Goal: Information Seeking & Learning: Compare options

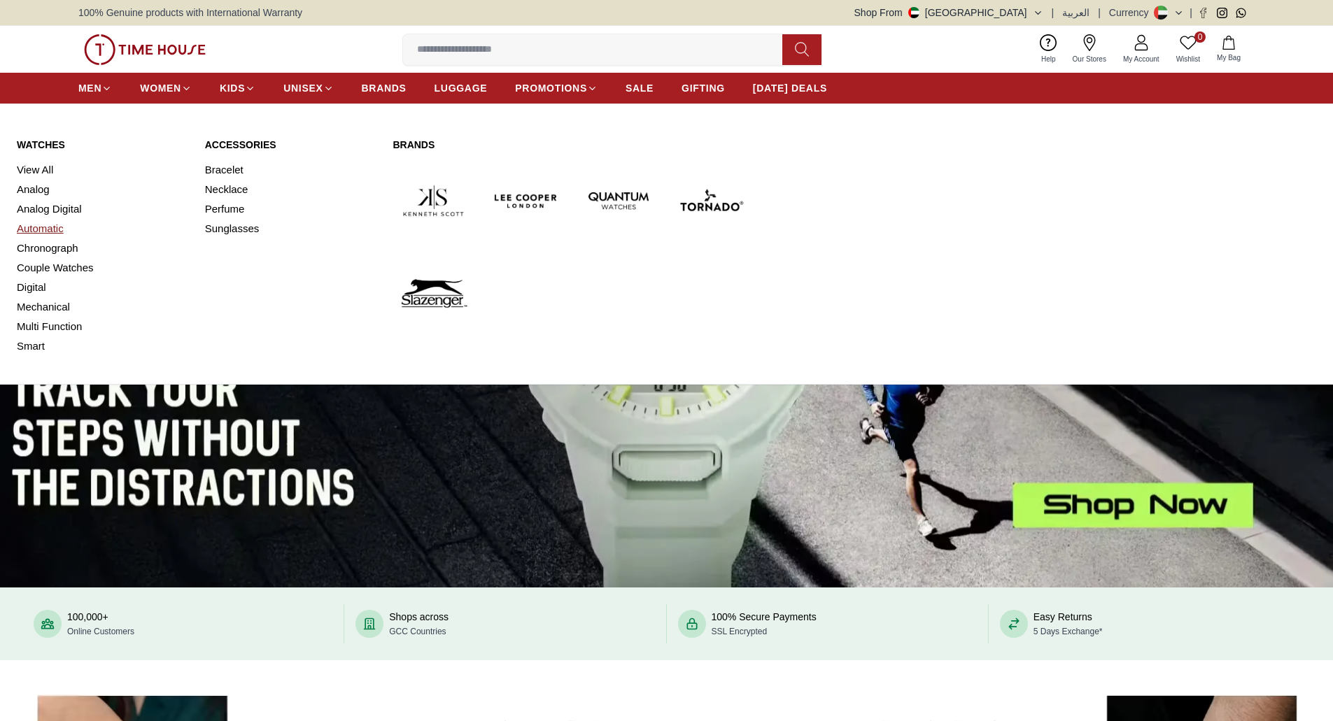
click at [27, 232] on link "Automatic" at bounding box center [102, 229] width 171 height 20
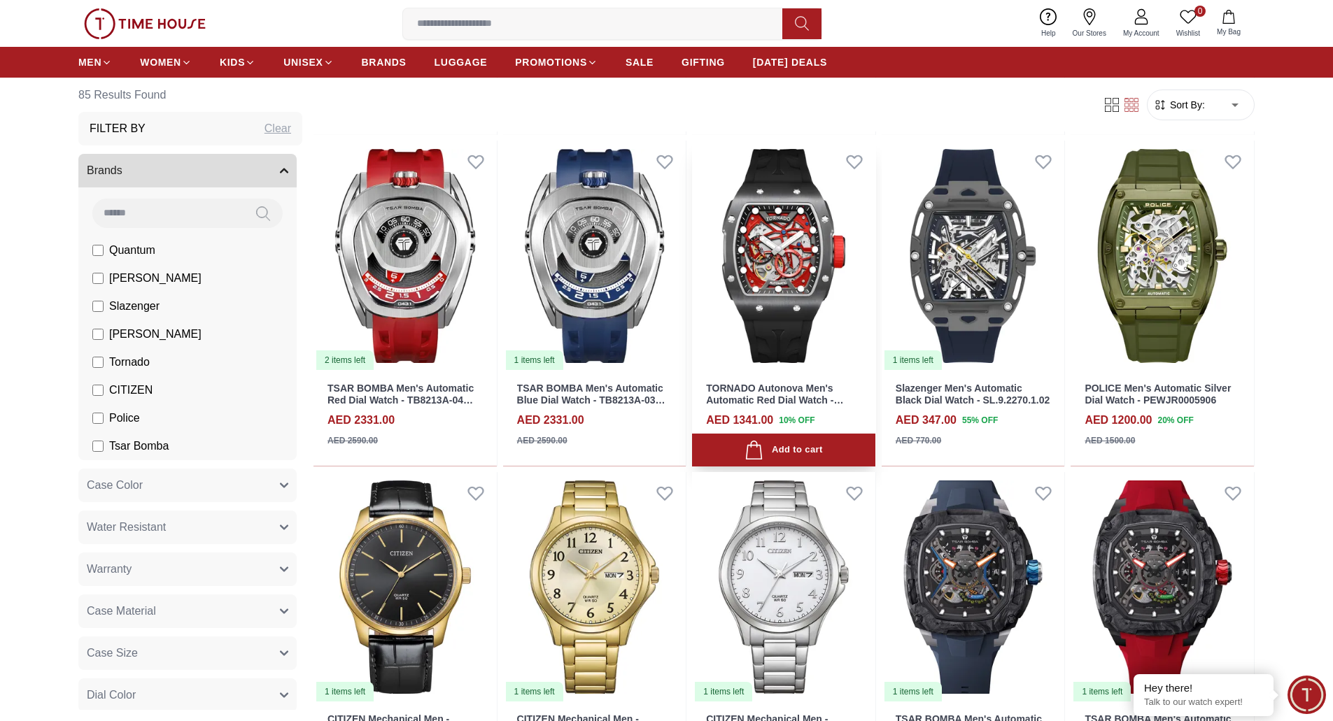
scroll to position [490, 0]
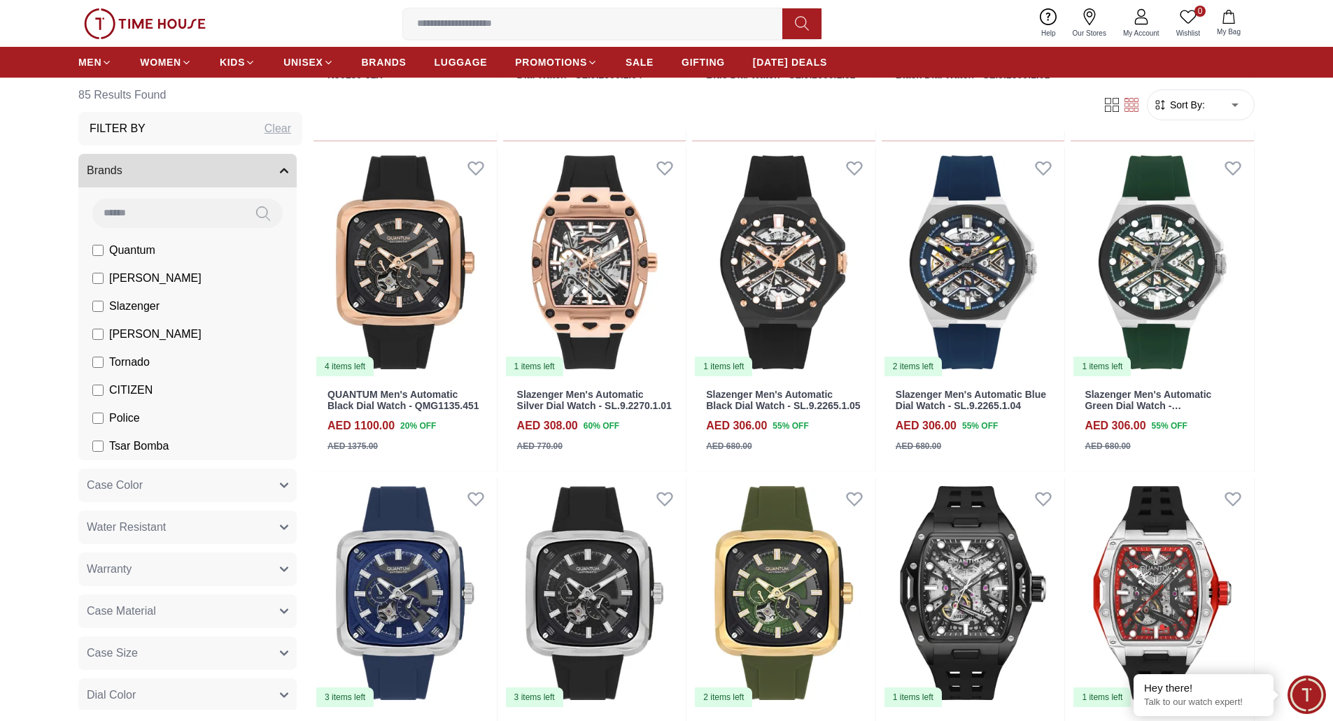
scroll to position [2098, 0]
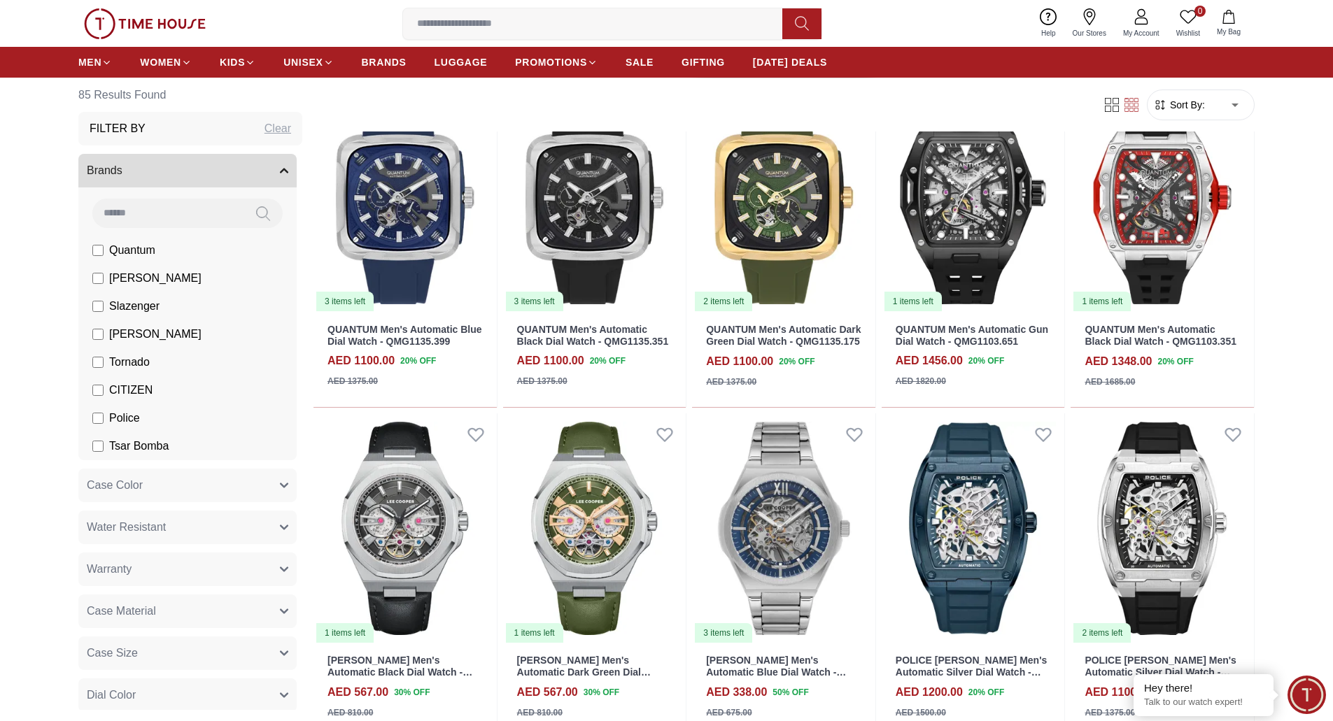
scroll to position [2518, 0]
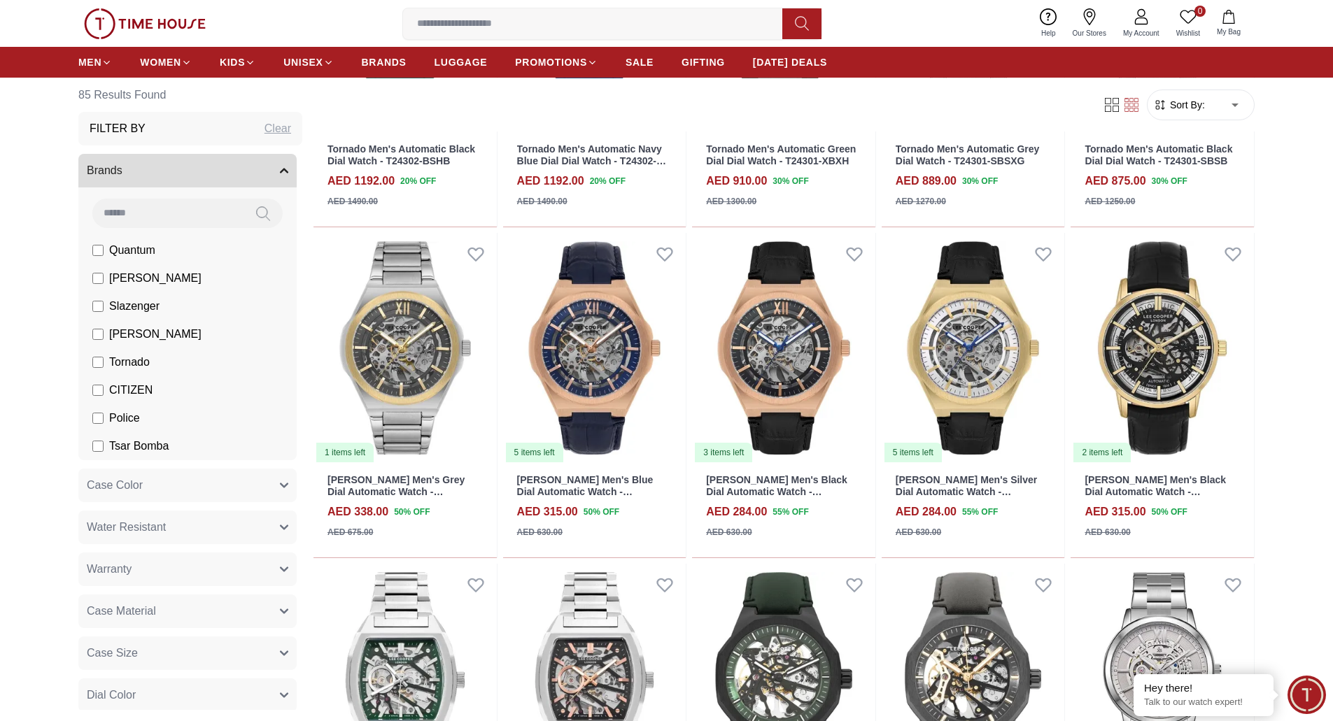
scroll to position [4267, 0]
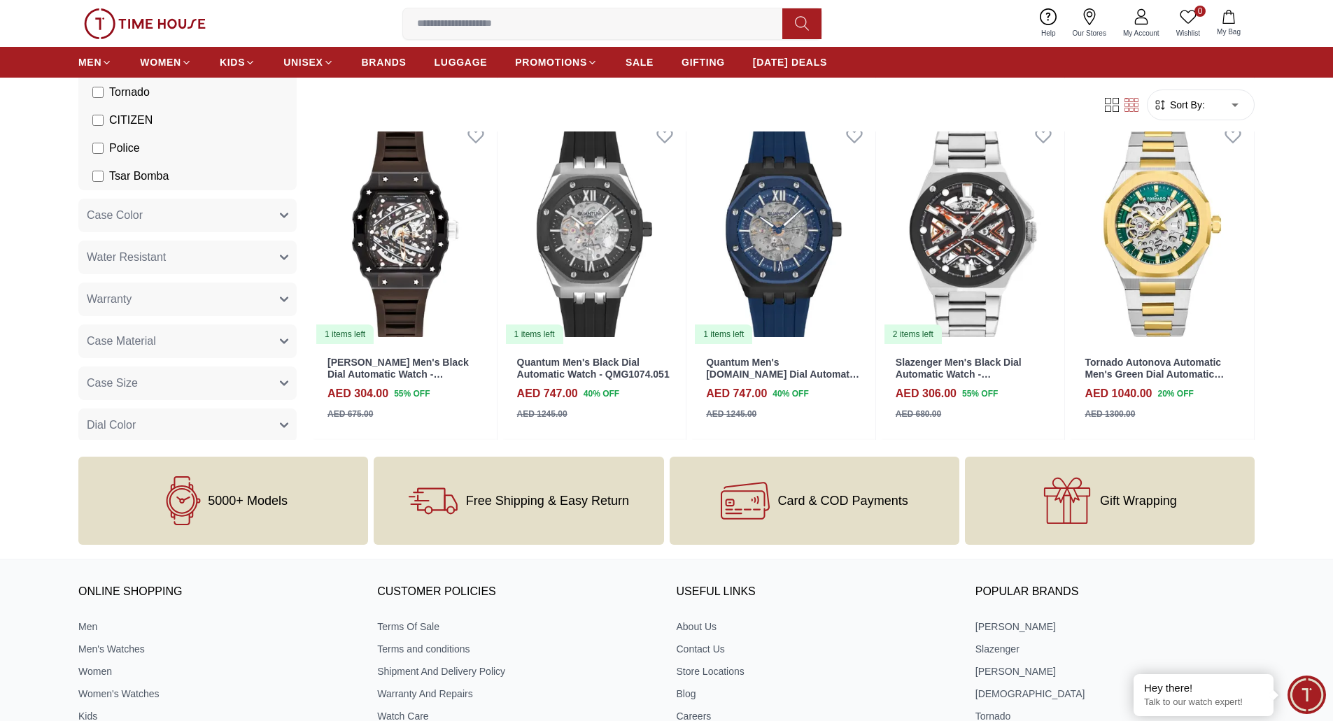
scroll to position [5246, 0]
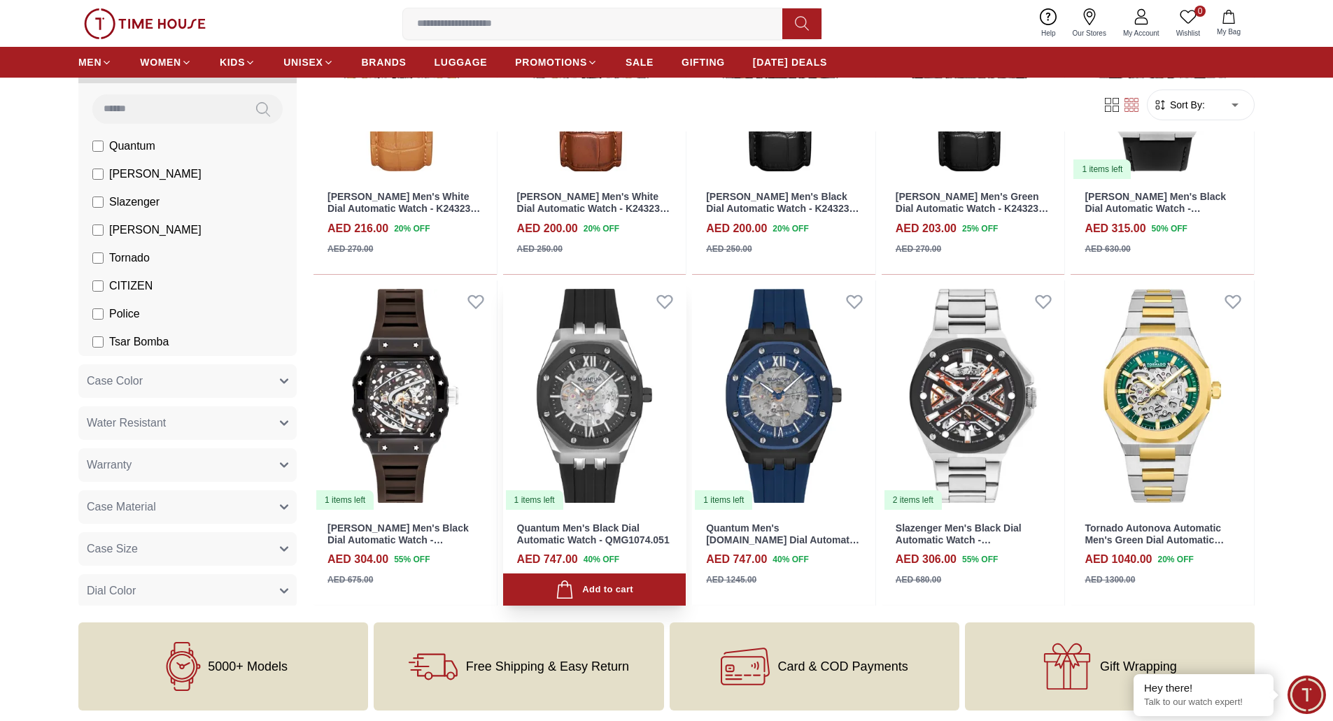
click at [612, 395] on img at bounding box center [594, 395] width 183 height 231
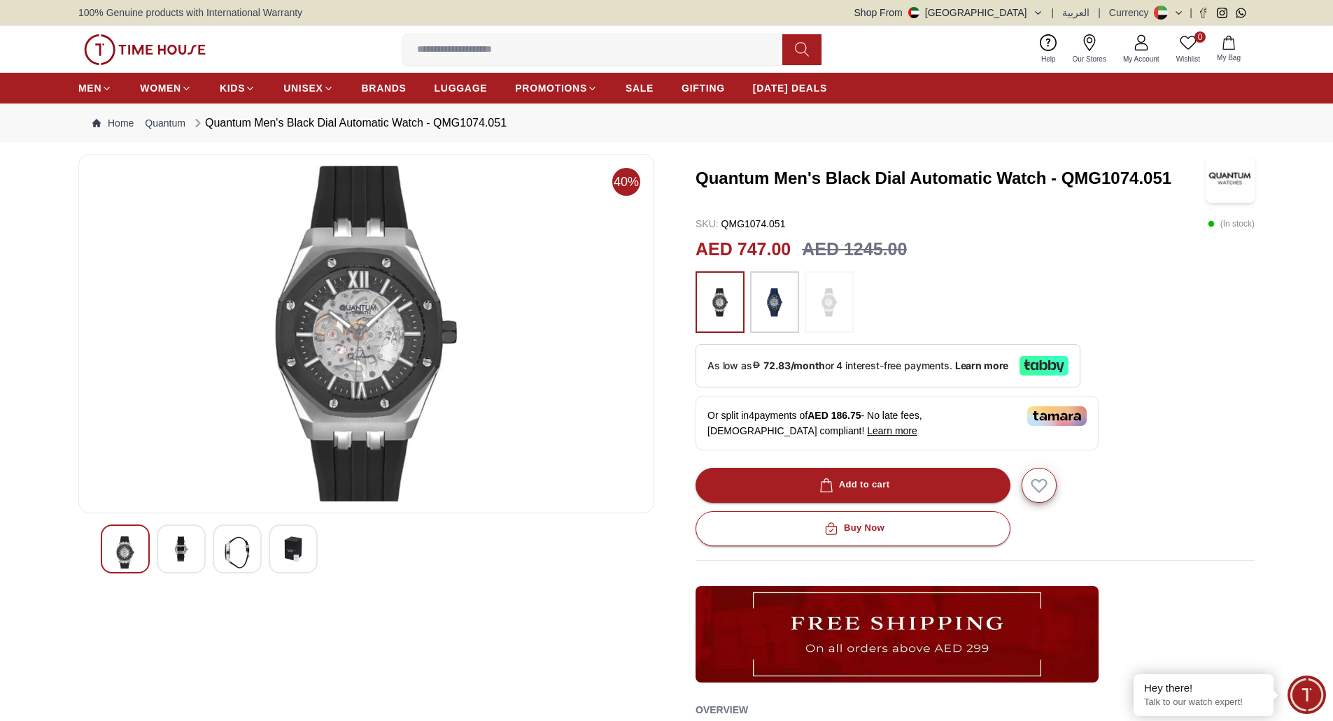
click at [166, 554] on div at bounding box center [181, 549] width 49 height 49
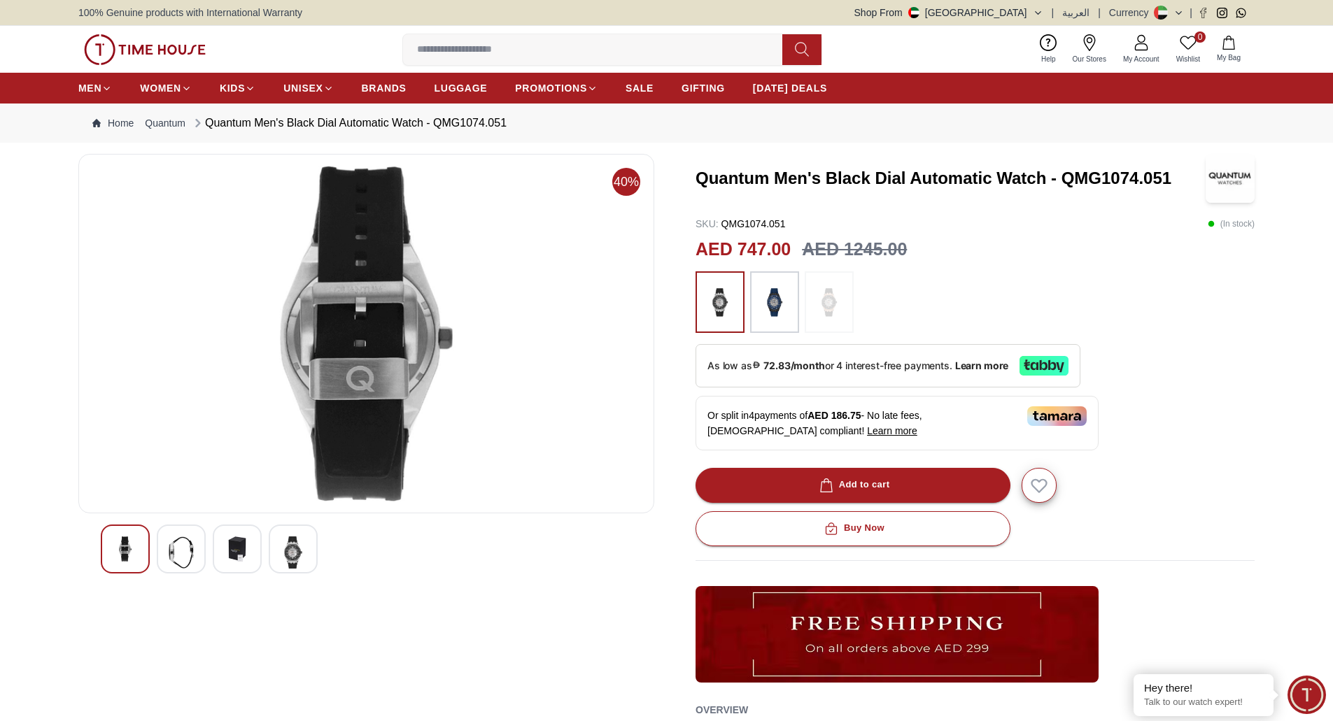
click at [236, 551] on img at bounding box center [237, 549] width 25 height 25
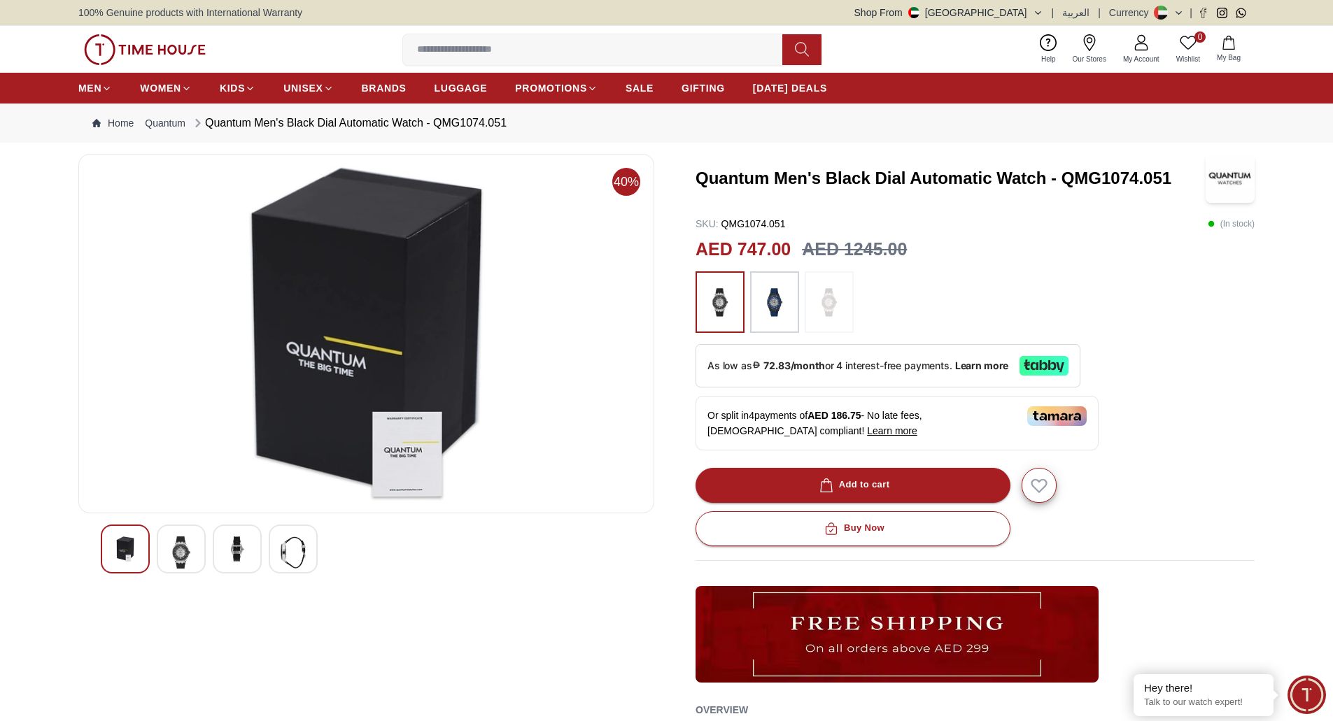
click at [285, 557] on img at bounding box center [292, 553] width 25 height 32
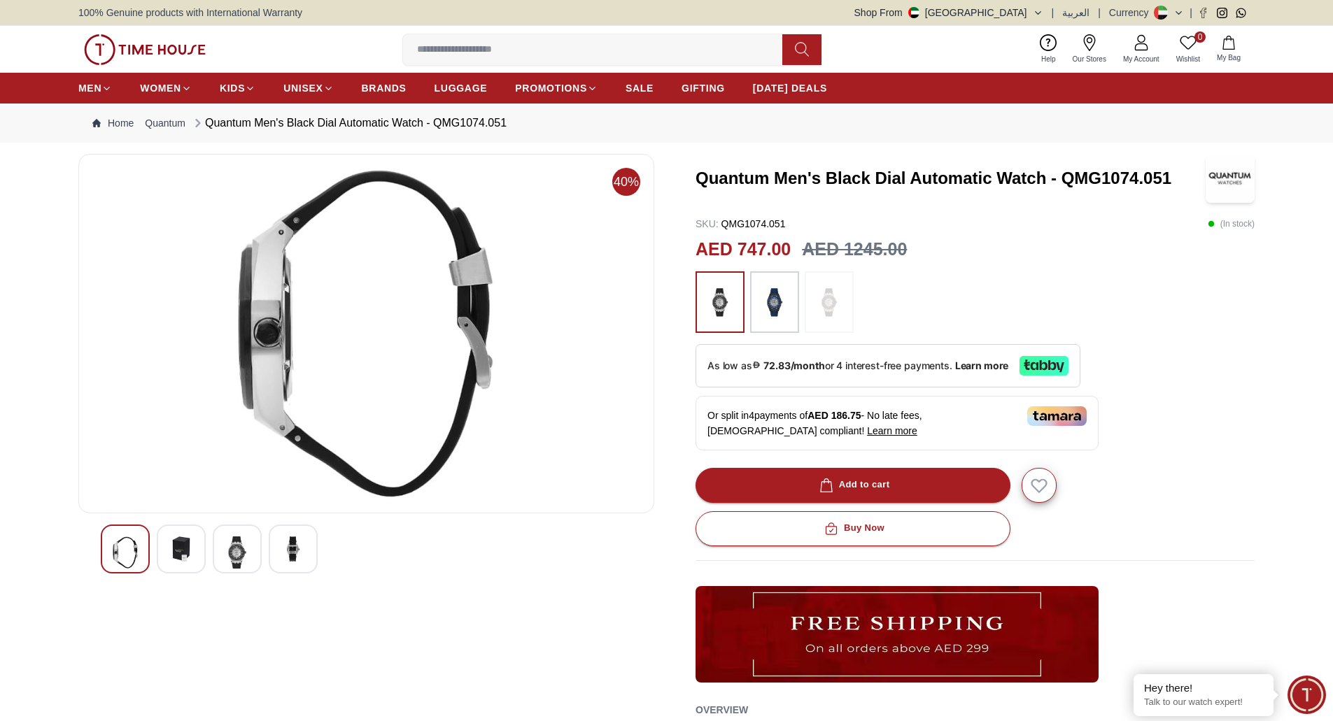
click at [781, 312] on img at bounding box center [774, 302] width 35 height 48
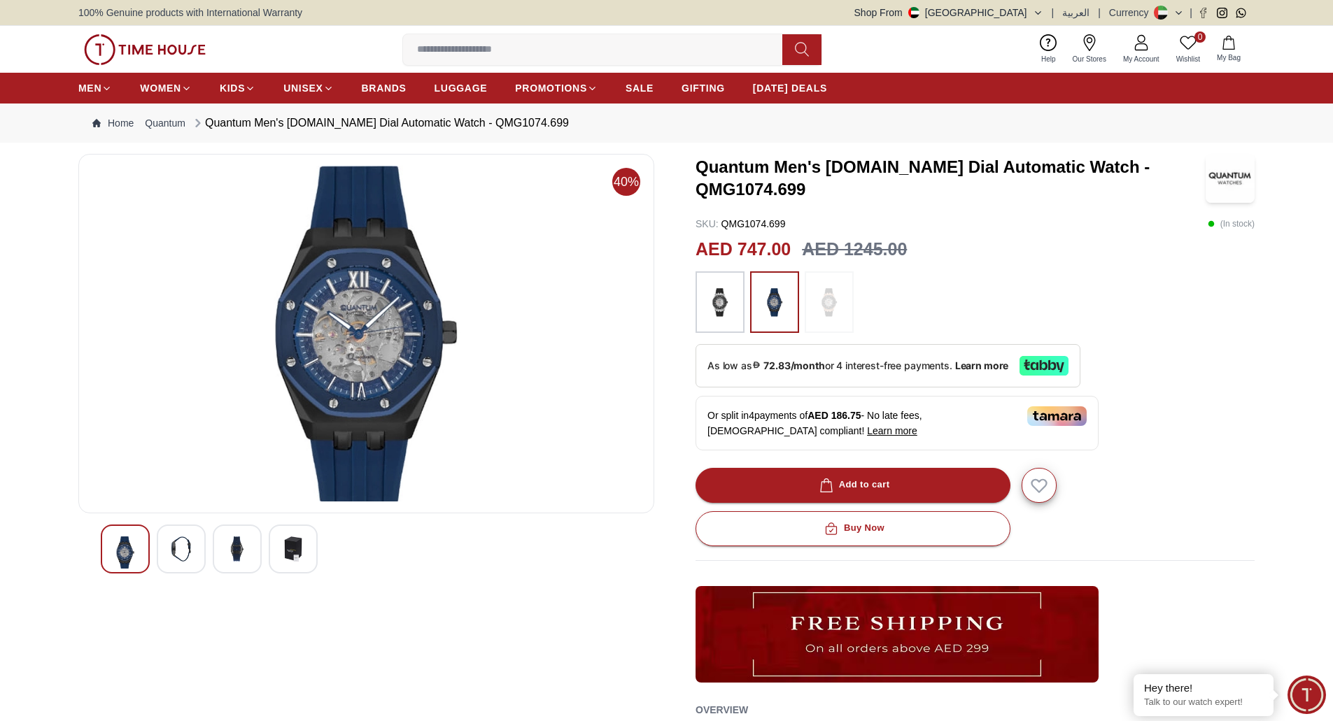
click at [171, 545] on img at bounding box center [181, 549] width 25 height 25
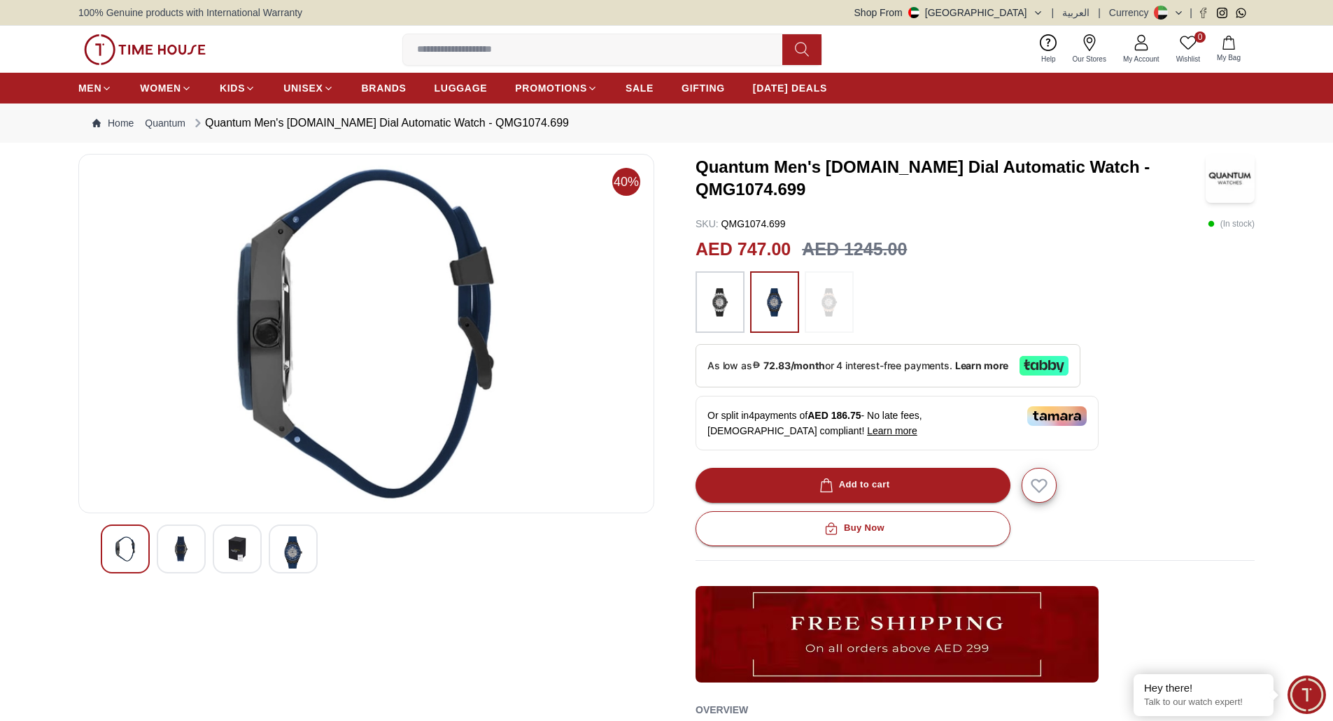
click at [239, 555] on img at bounding box center [237, 549] width 25 height 25
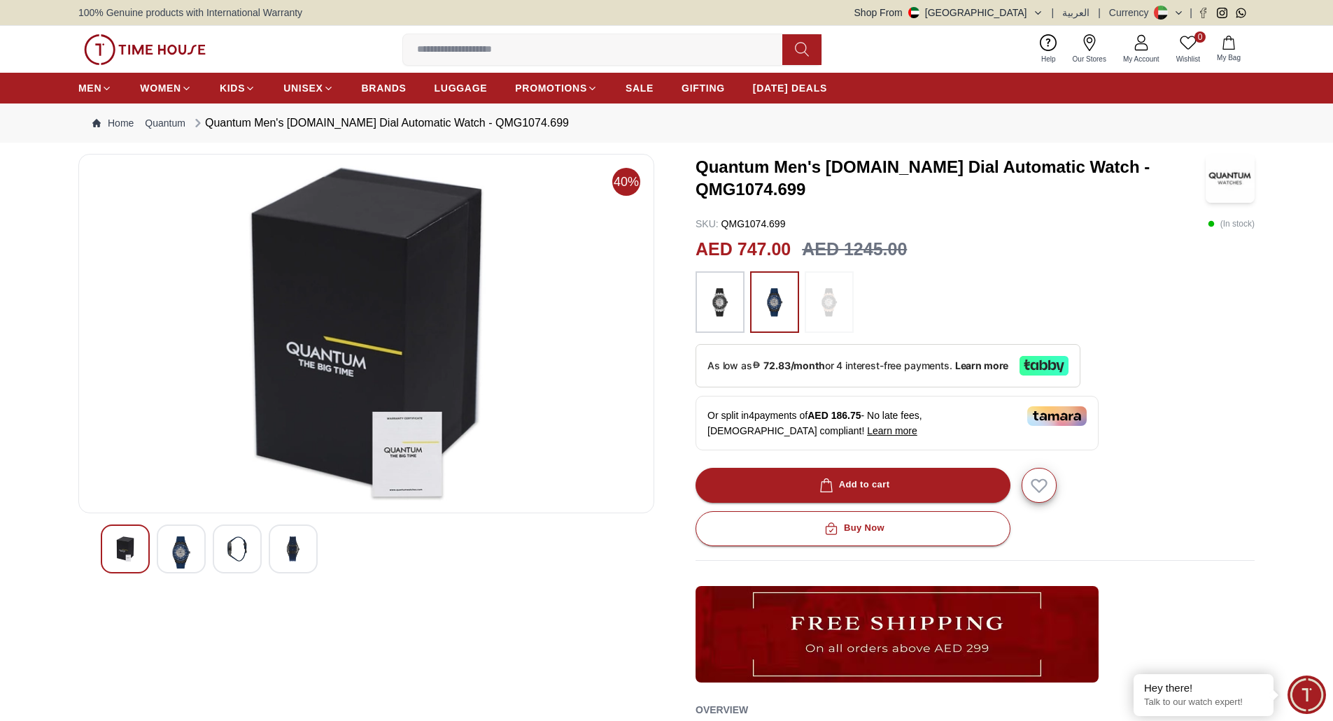
click at [280, 560] on div at bounding box center [293, 549] width 49 height 49
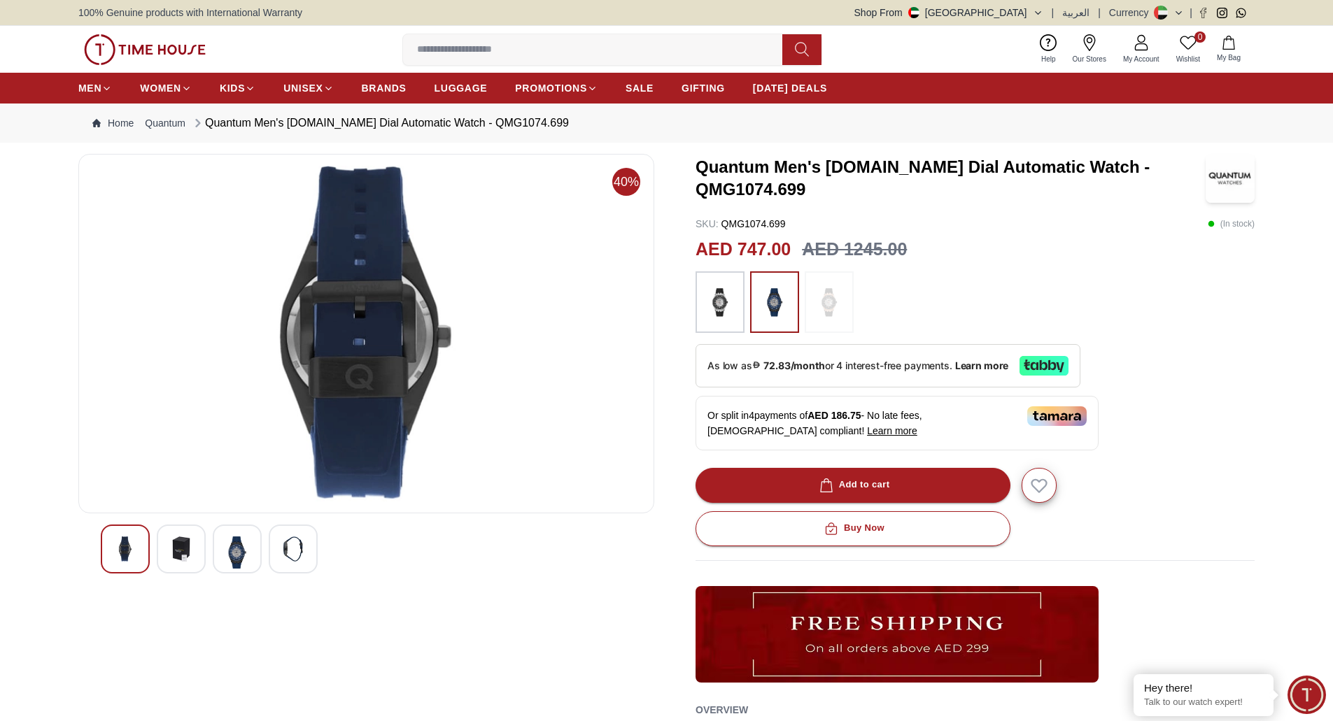
click at [824, 308] on img at bounding box center [828, 302] width 35 height 48
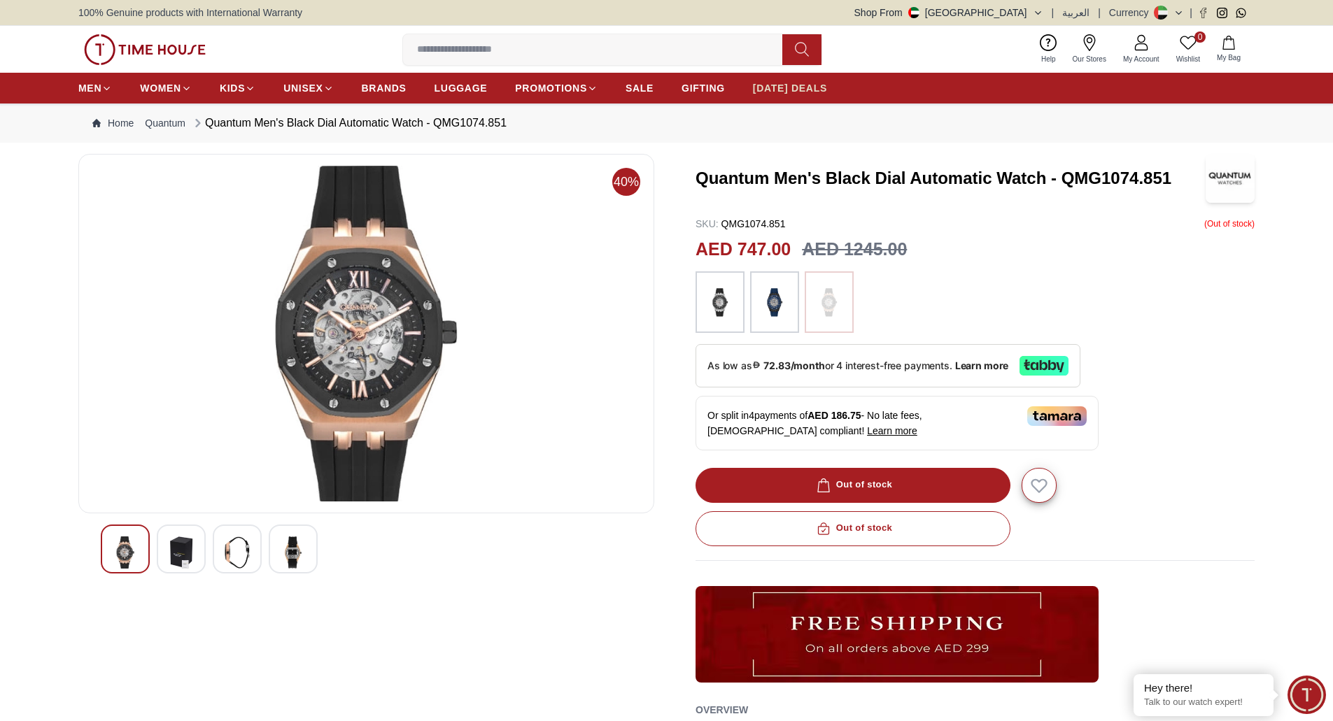
click at [784, 86] on span "[DATE] DEALS" at bounding box center [790, 88] width 74 height 14
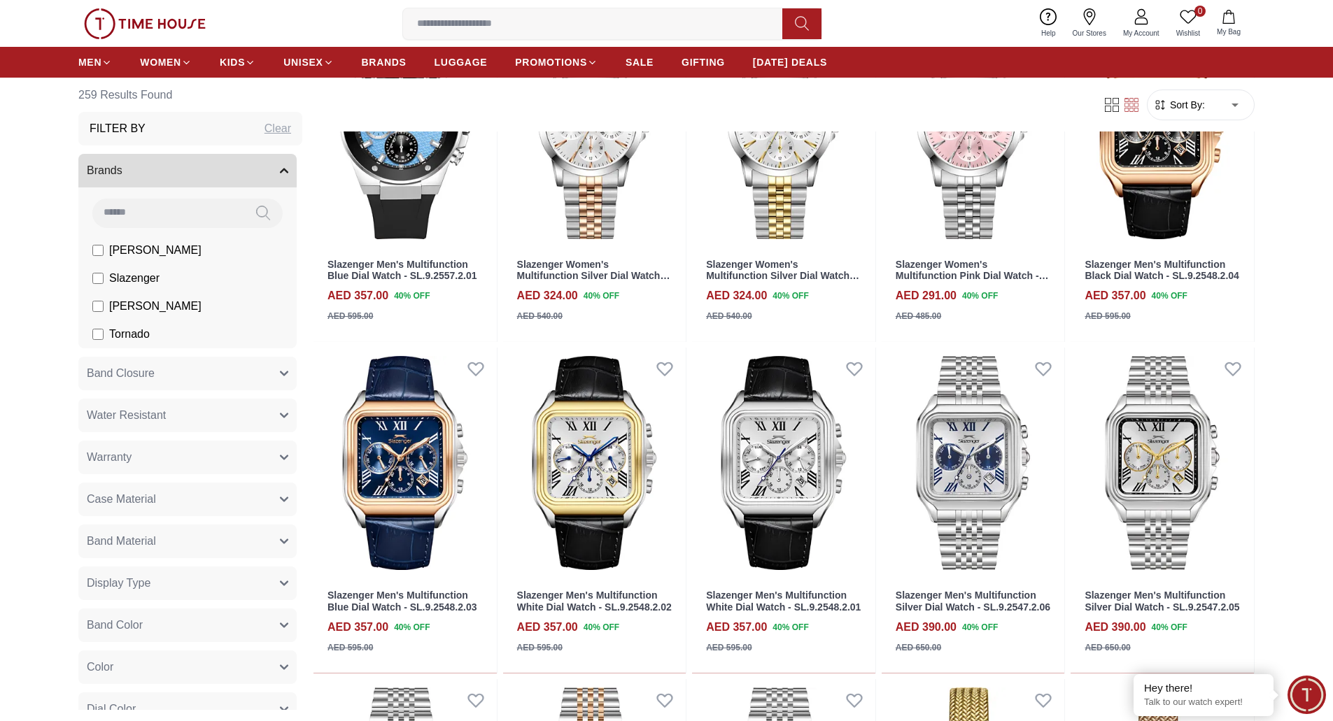
scroll to position [1049, 0]
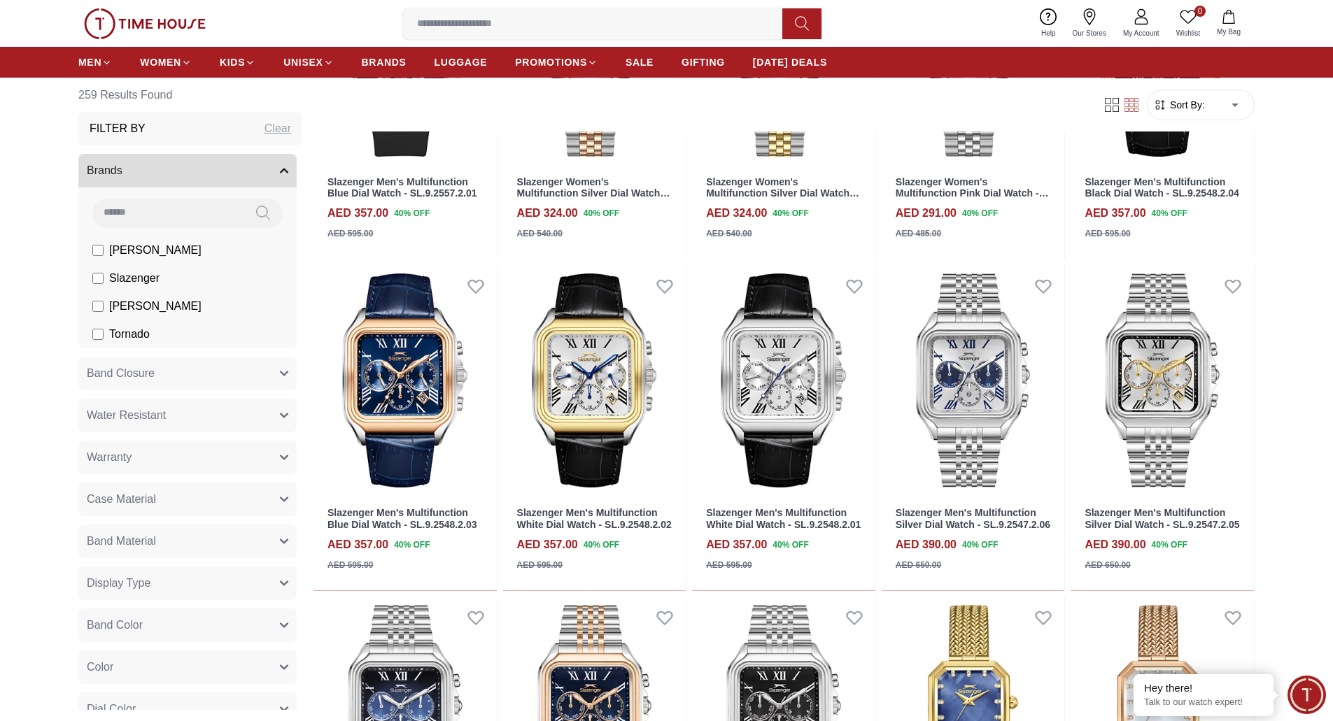
drag, startPoint x: 634, startPoint y: 192, endPoint x: 1289, endPoint y: 278, distance: 661.0
click at [1289, 278] on section "259 Results Found Filter By Clear Brands Lee Cooper Slazenger Kenneth Scott Tor…" at bounding box center [666, 244] width 1333 height 1427
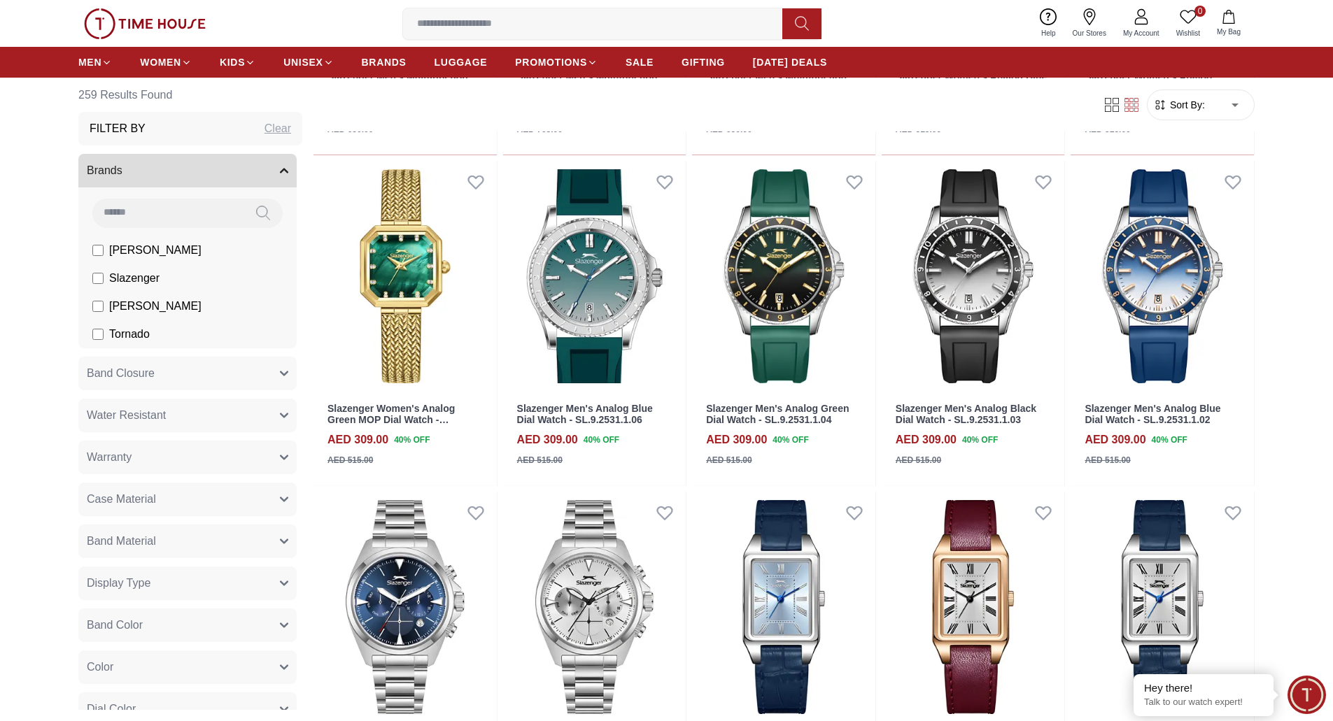
scroll to position [1819, 0]
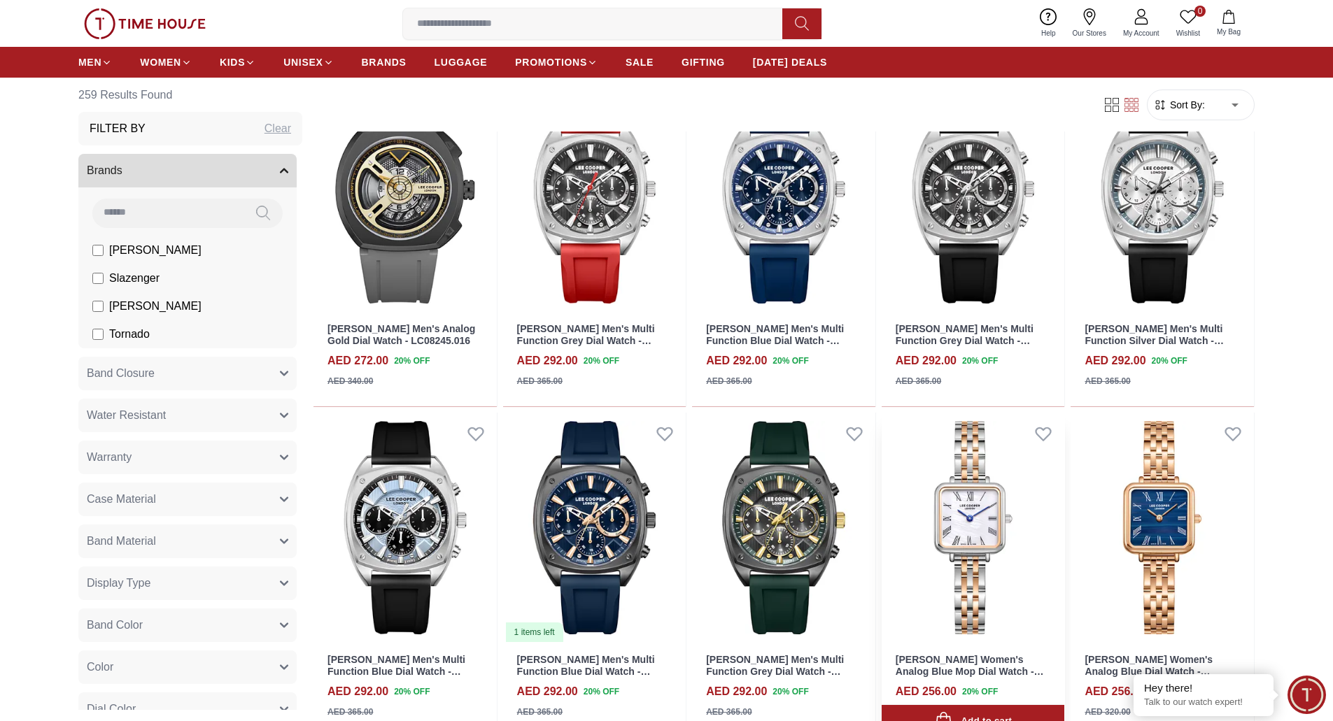
scroll to position [4547, 0]
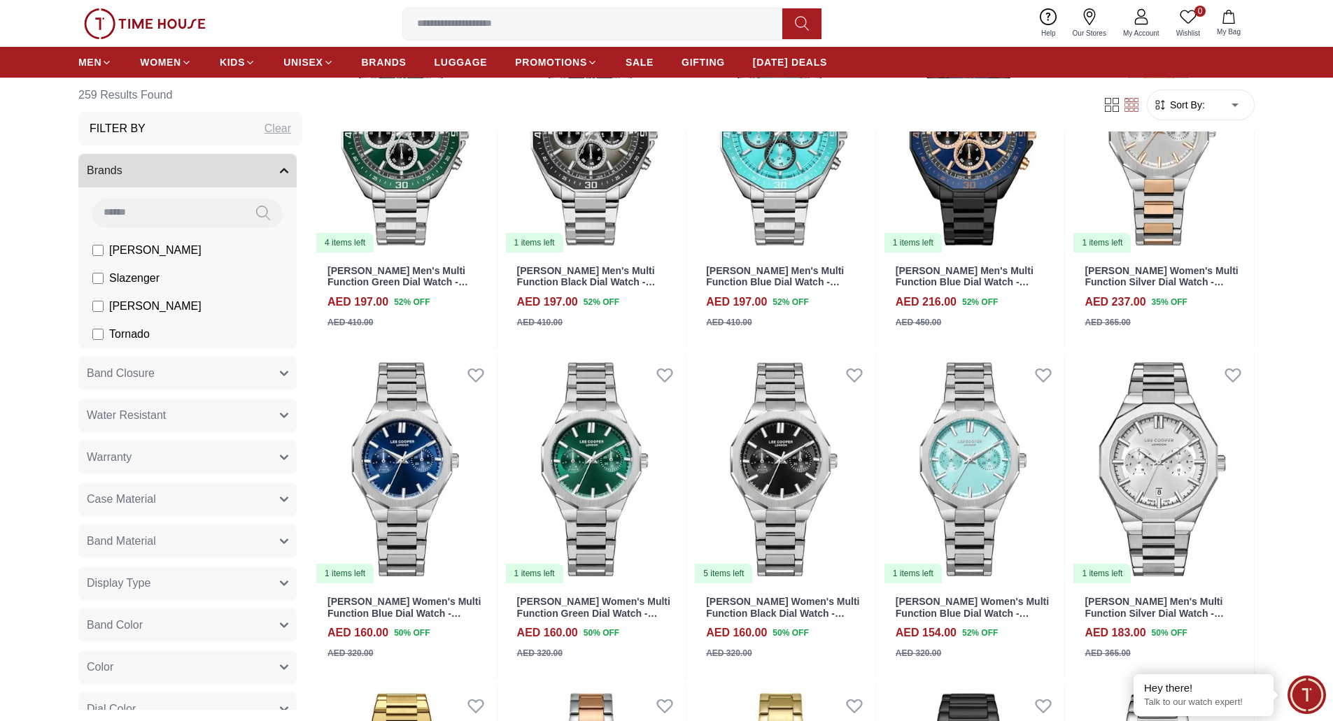
scroll to position [8254, 0]
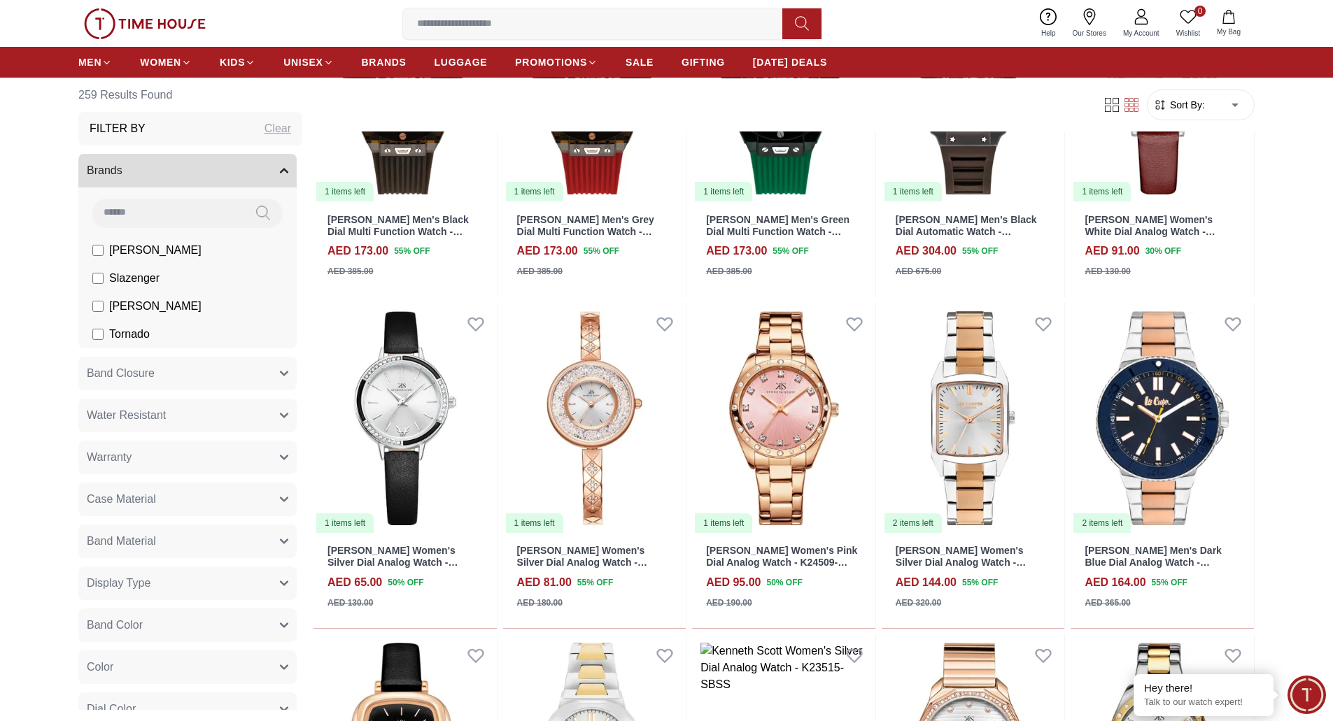
scroll to position [14199, 0]
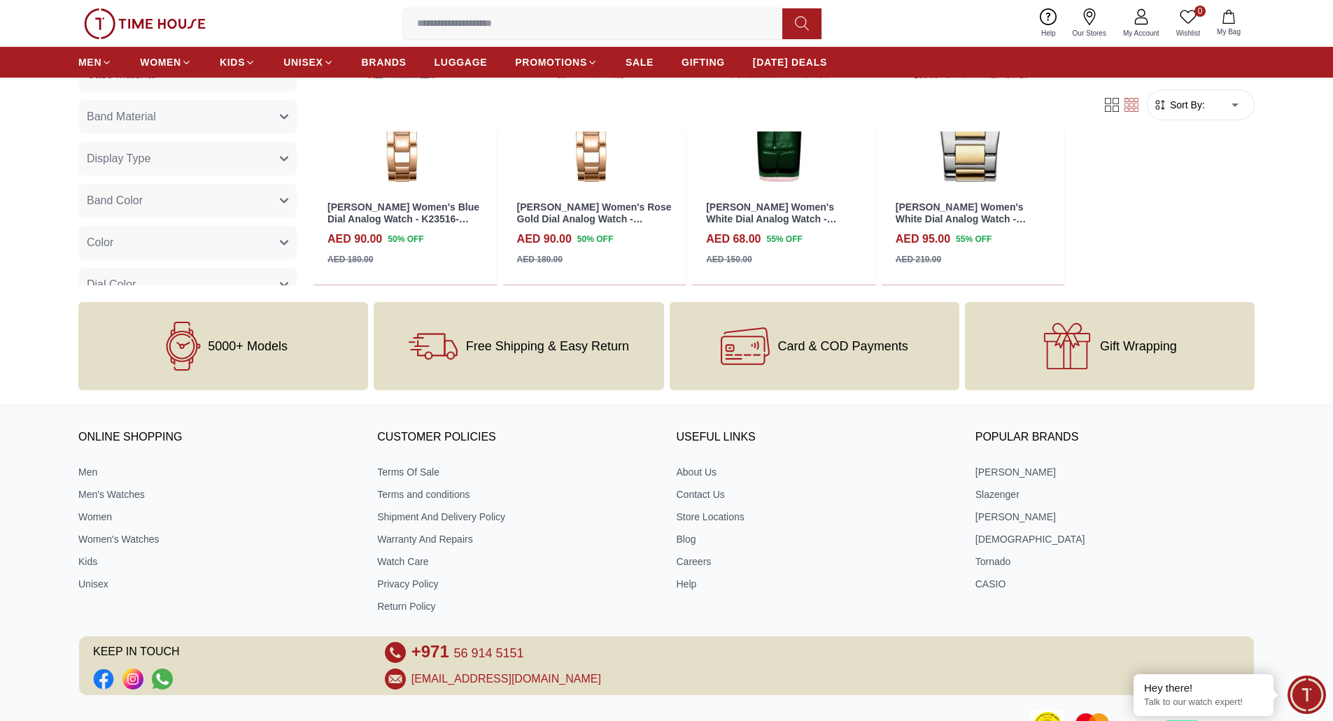
scroll to position [17692, 0]
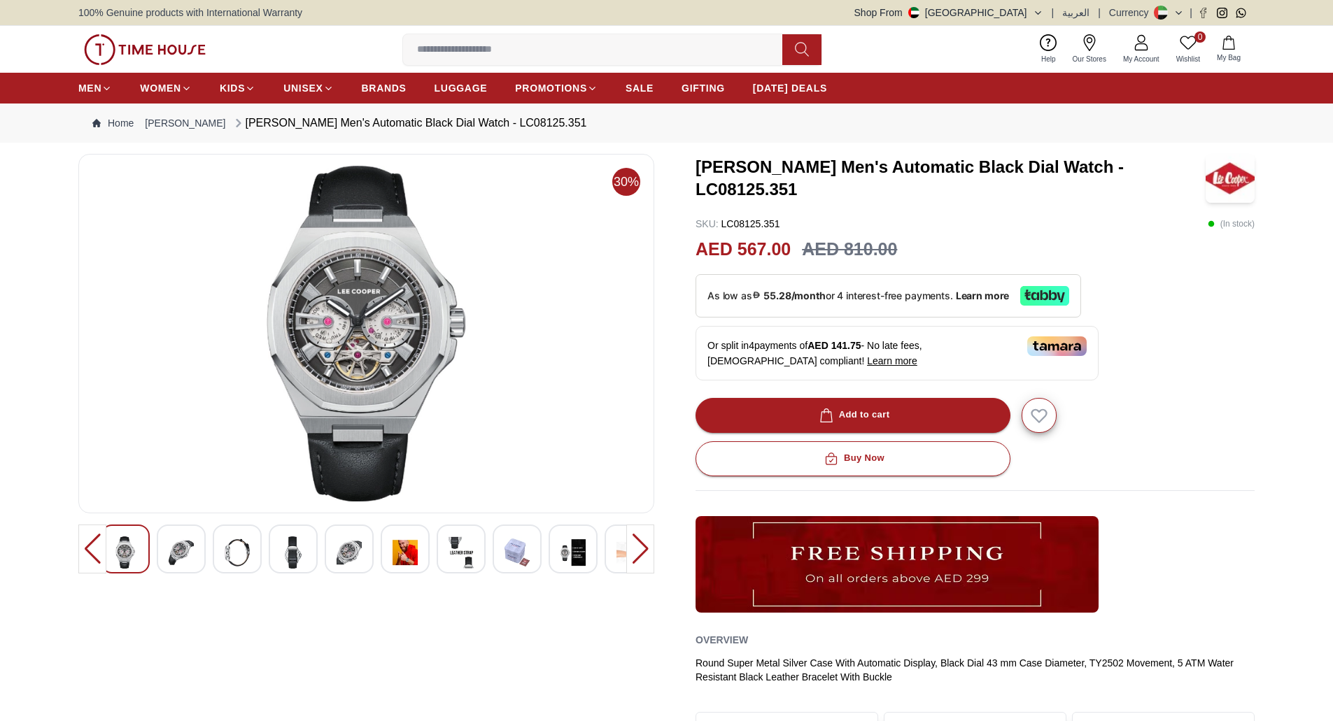
click at [174, 557] on img at bounding box center [181, 553] width 25 height 32
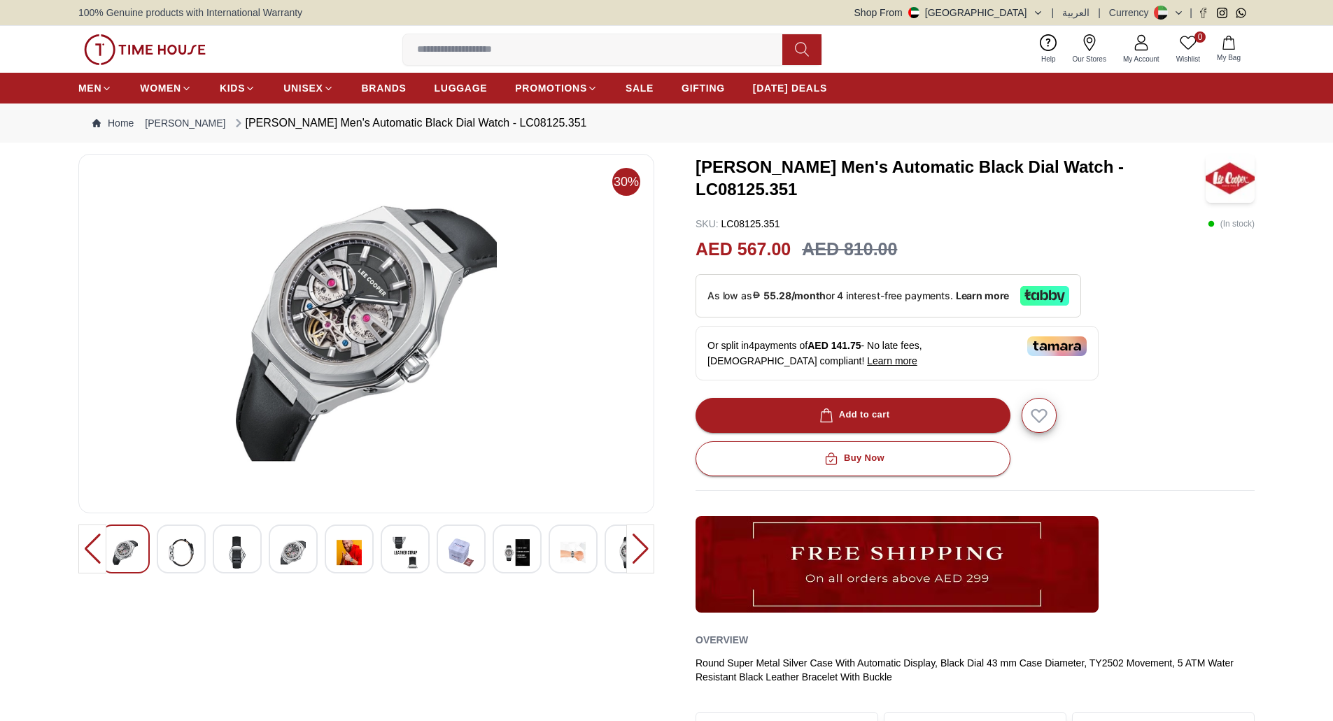
click at [302, 560] on img at bounding box center [292, 553] width 25 height 32
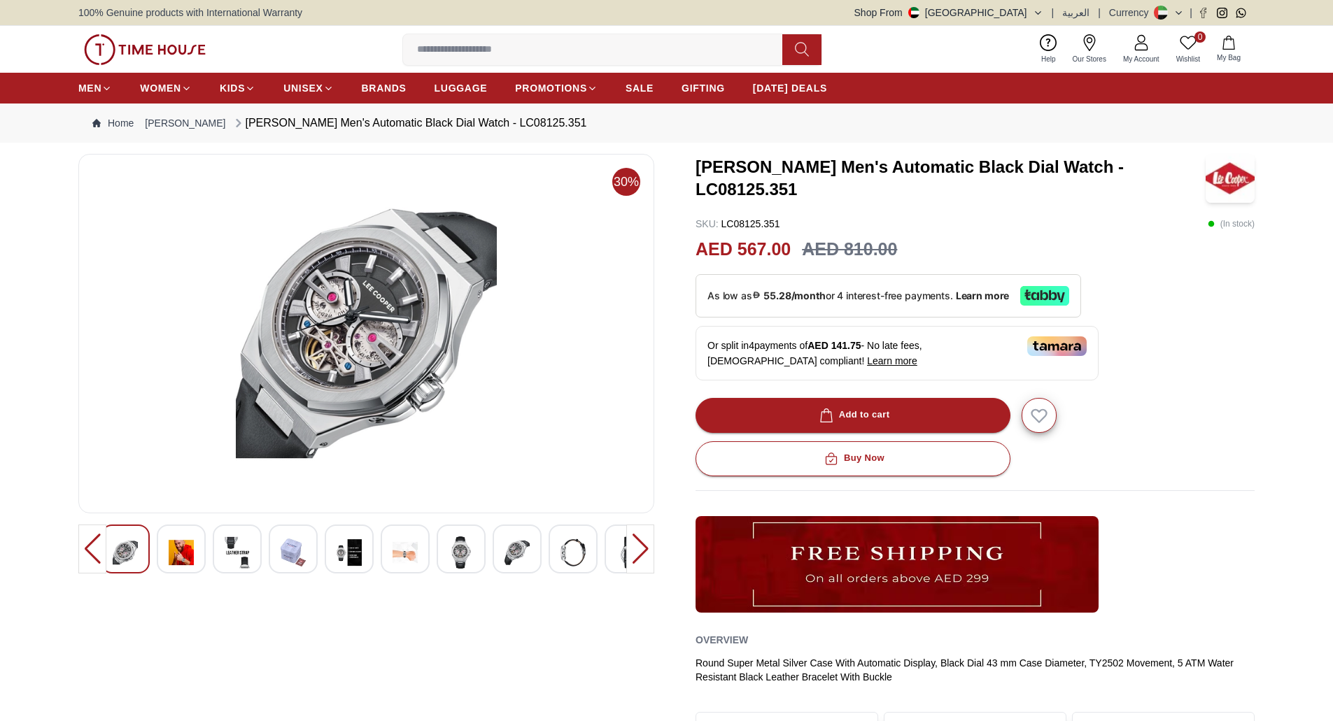
click at [648, 543] on div at bounding box center [640, 549] width 28 height 49
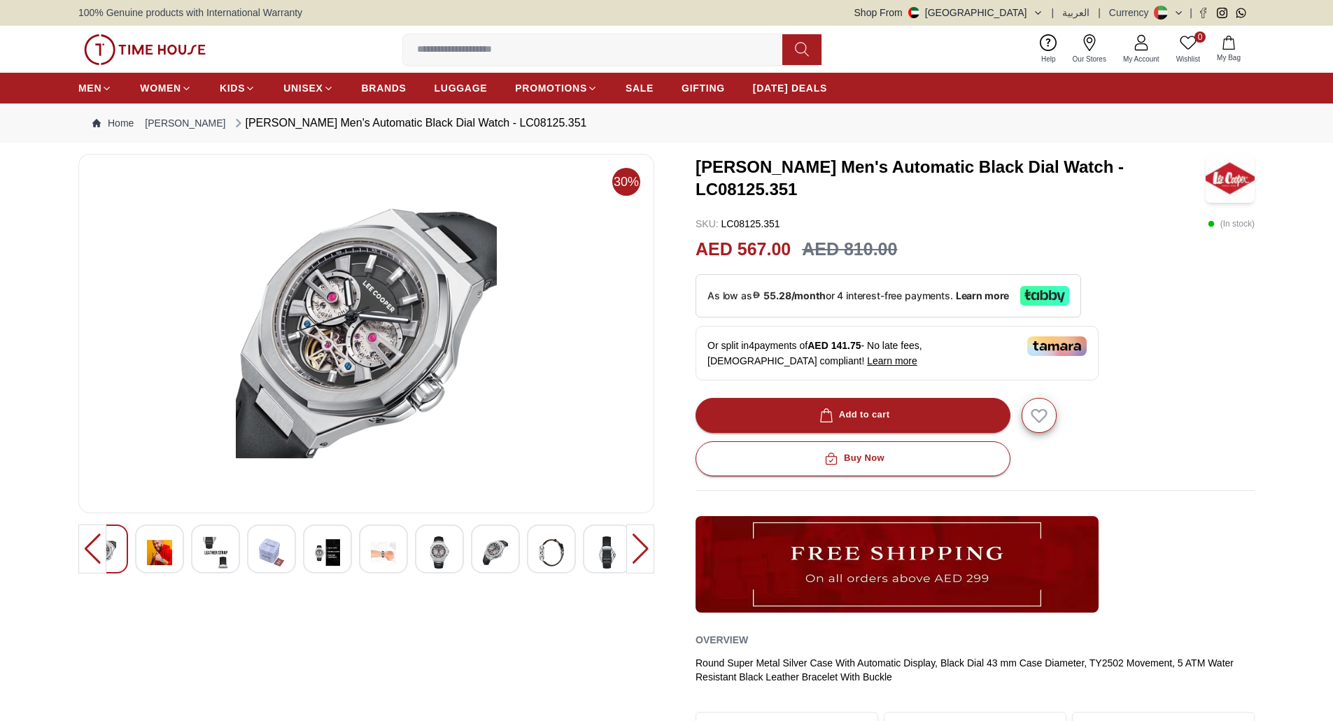
click at [487, 557] on img at bounding box center [495, 553] width 25 height 32
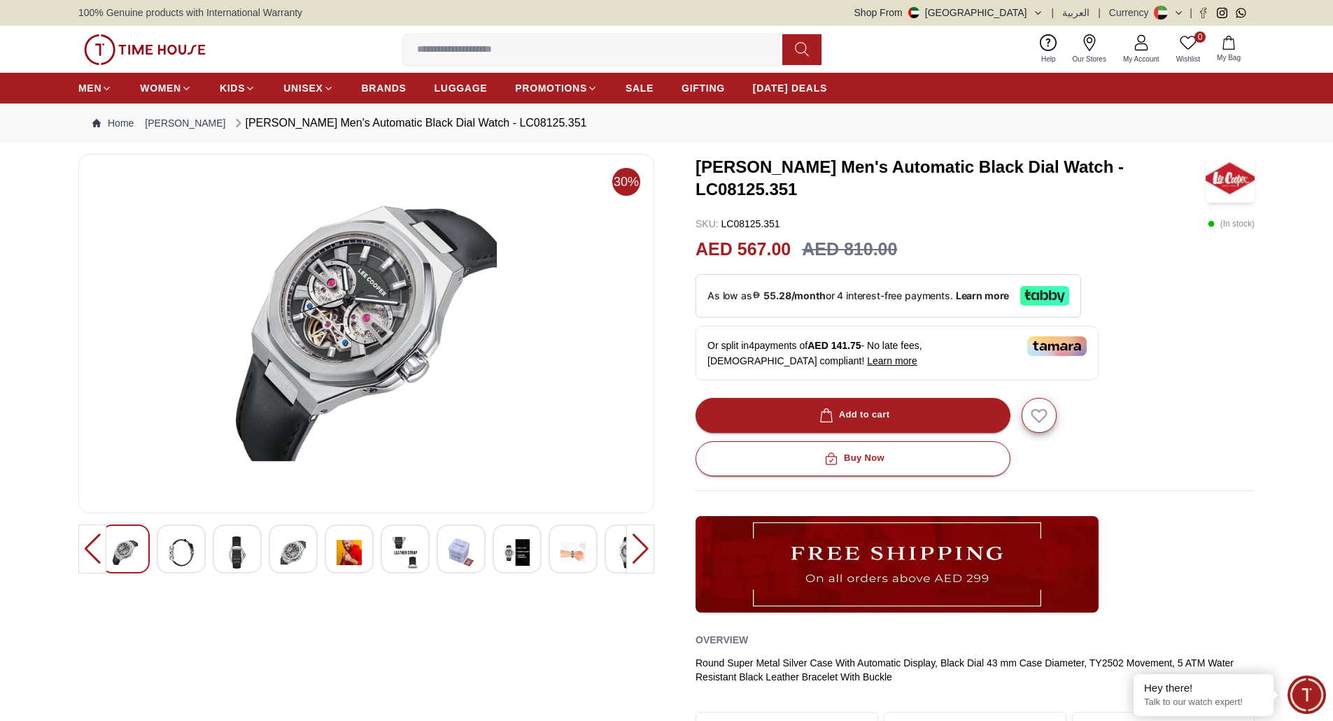
click at [635, 561] on div at bounding box center [640, 549] width 28 height 49
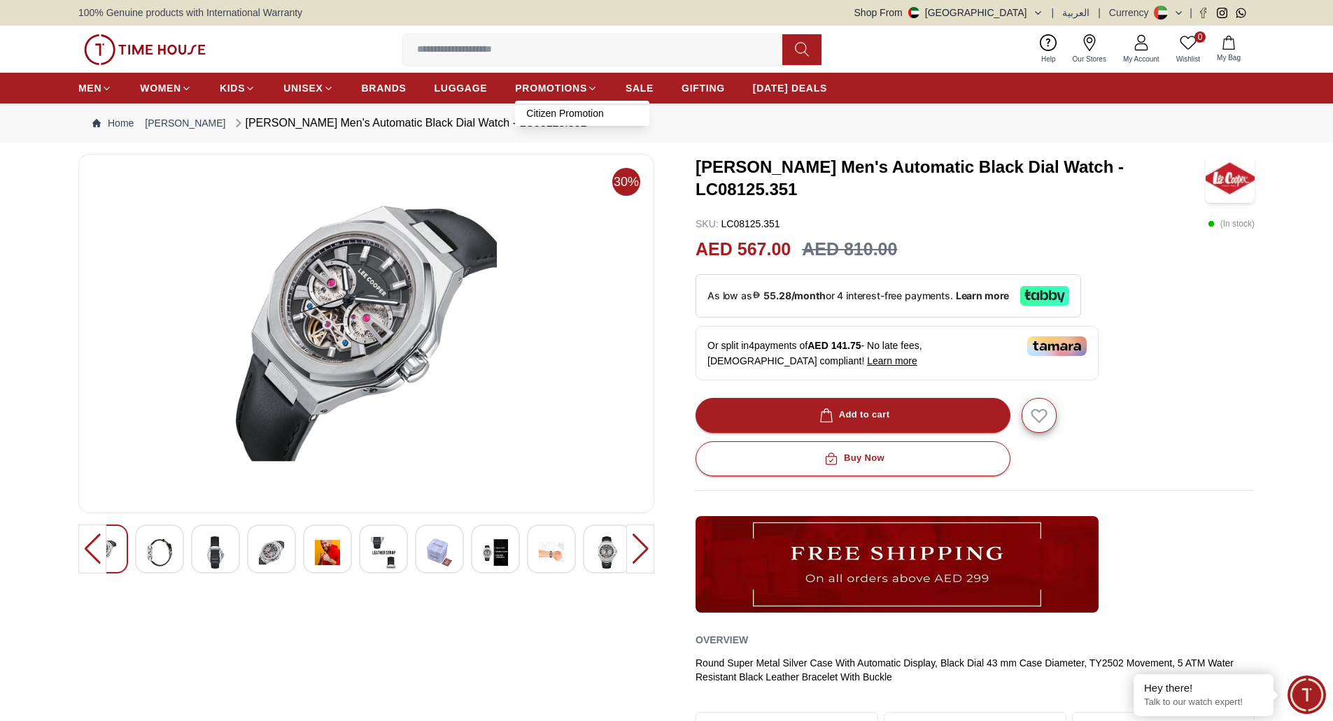
click at [569, 115] on link "Citizen Promotion" at bounding box center [582, 113] width 112 height 14
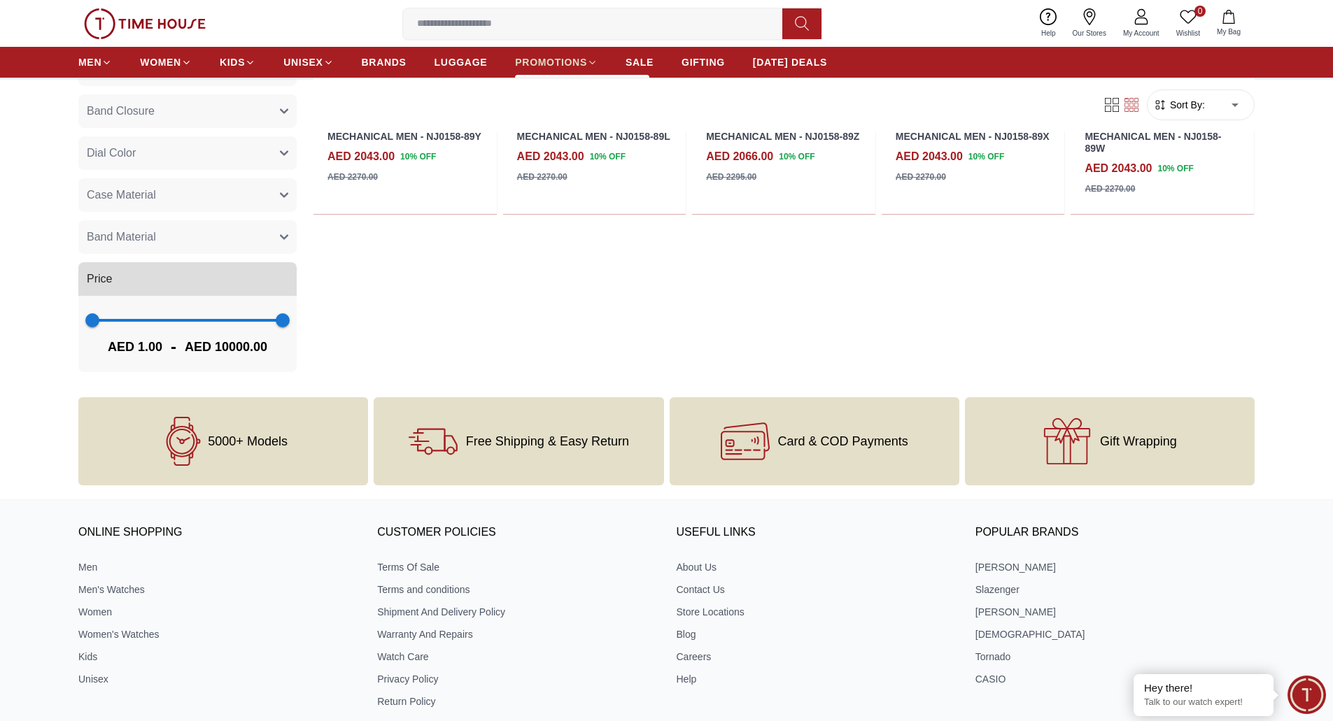
scroll to position [839, 0]
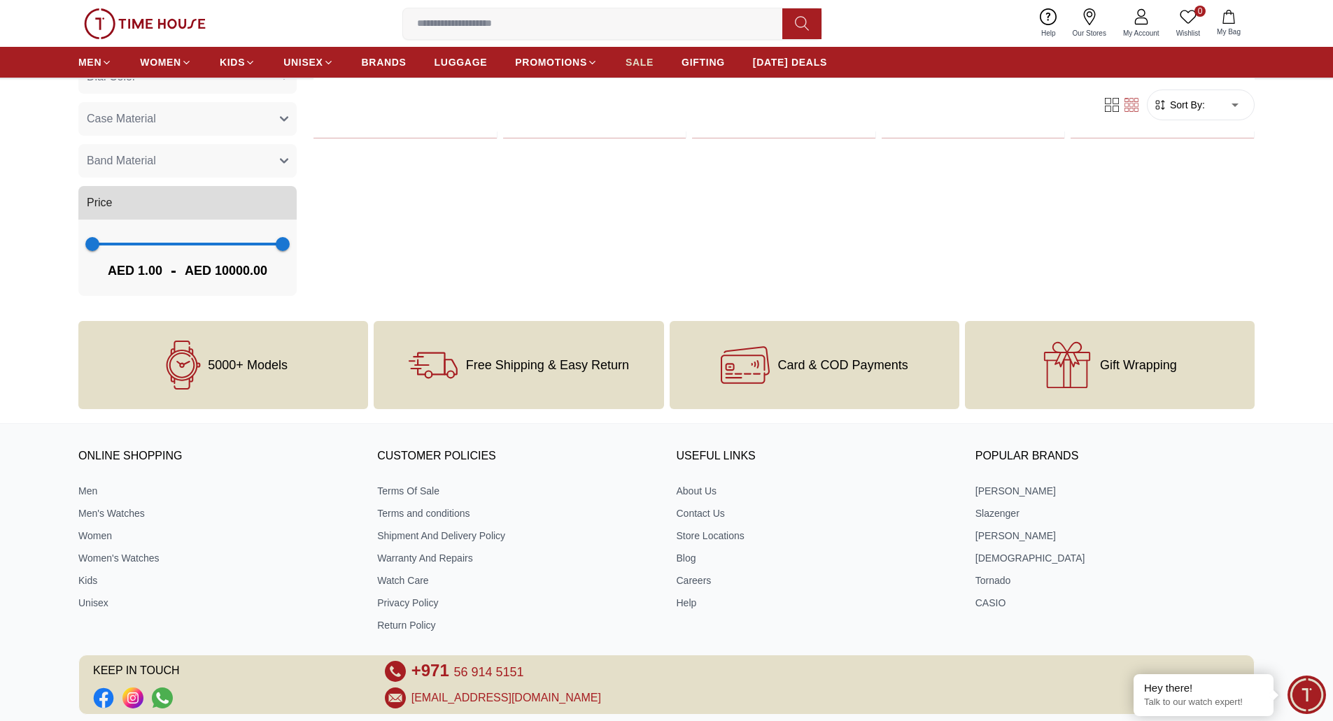
click at [627, 64] on span "SALE" at bounding box center [639, 62] width 28 height 14
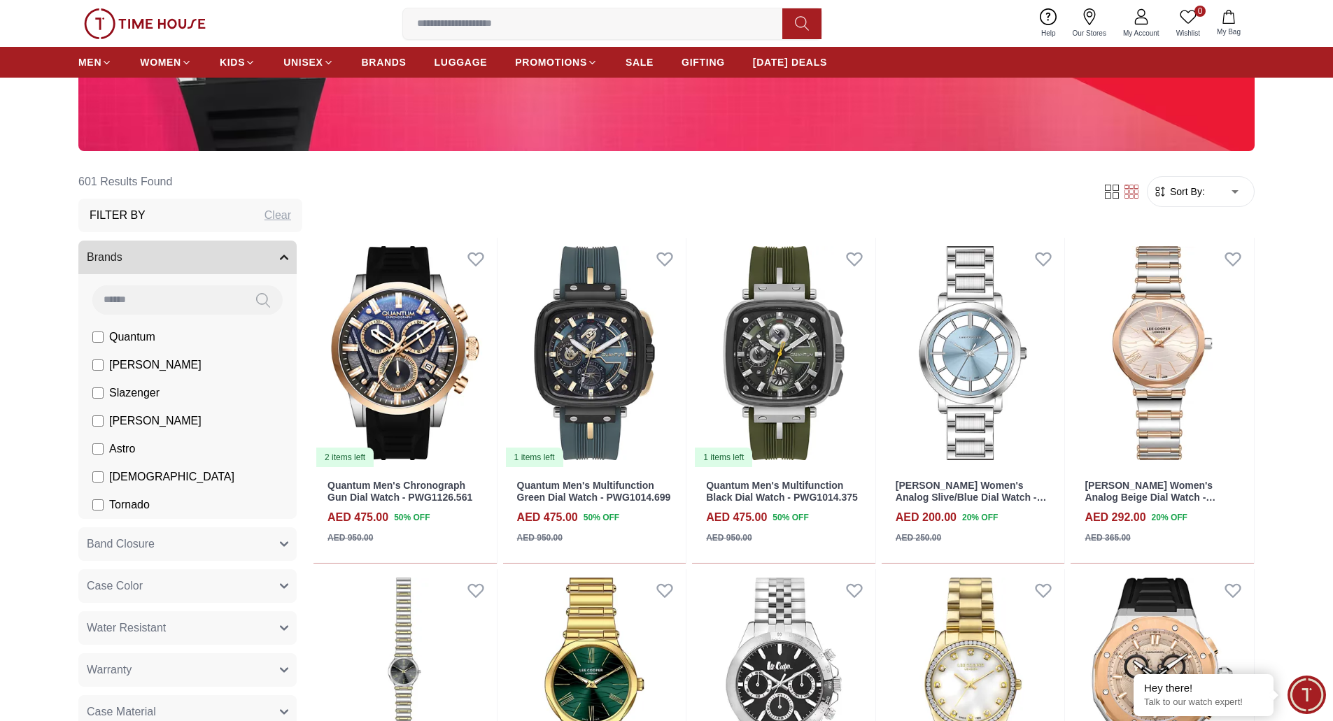
scroll to position [420, 0]
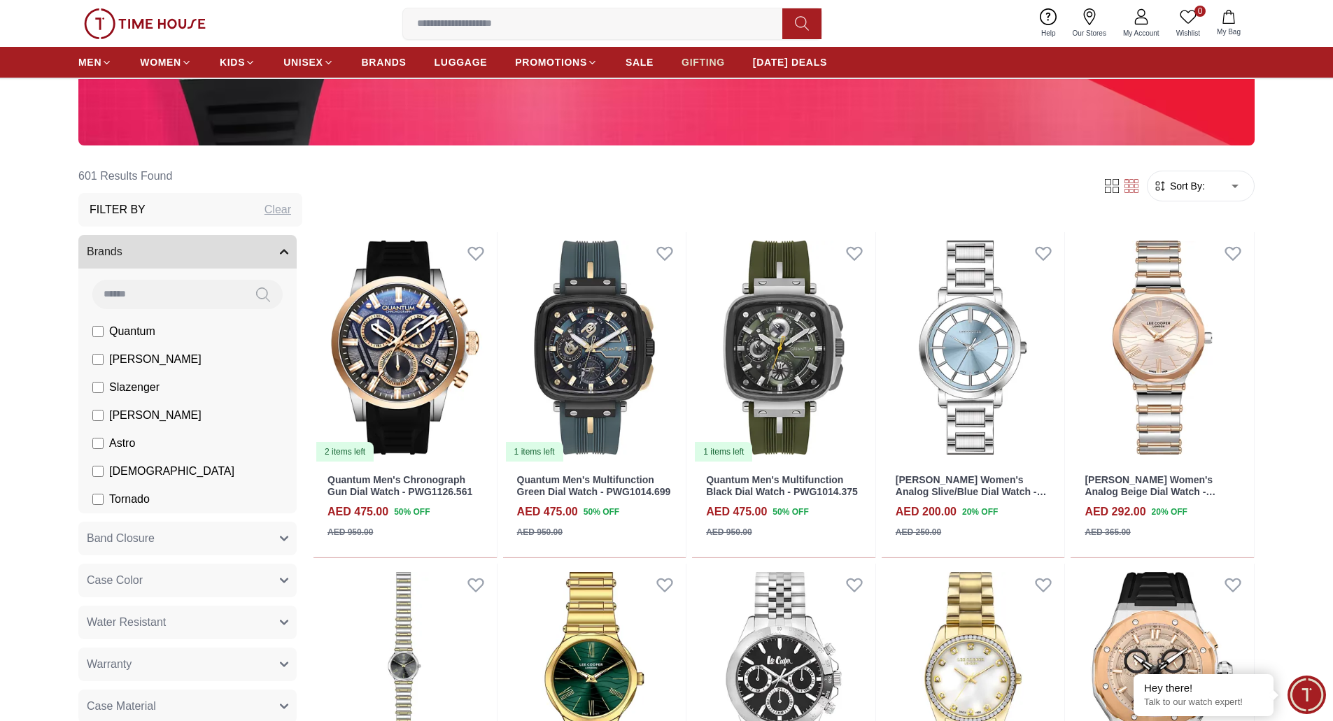
click at [683, 65] on span "GIFTING" at bounding box center [702, 62] width 43 height 14
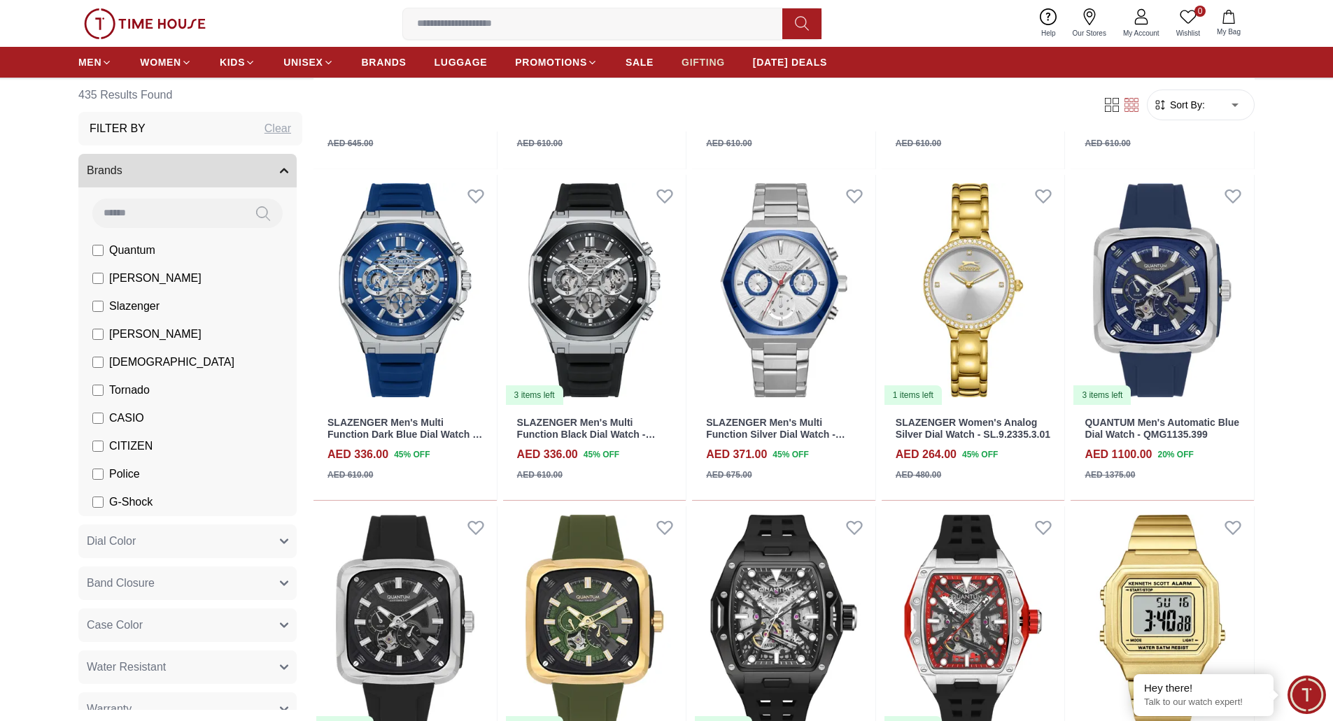
scroll to position [3783, 0]
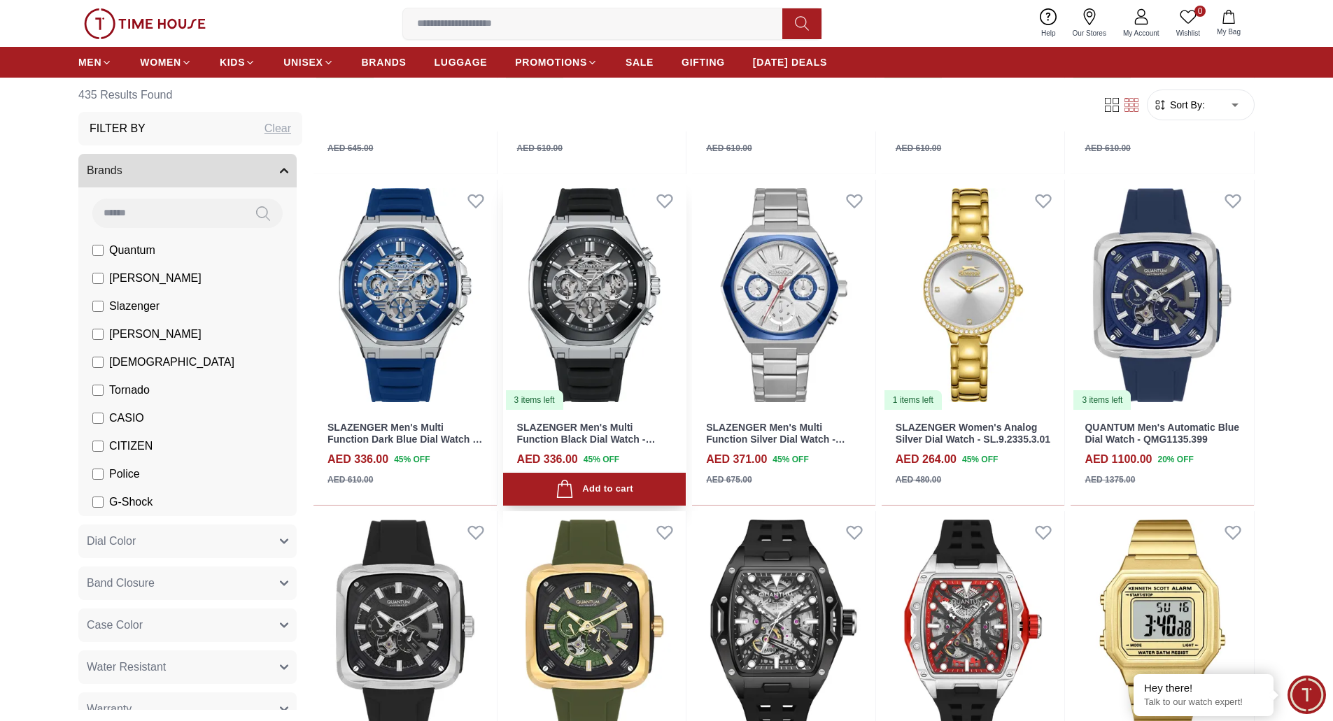
click at [574, 308] on img at bounding box center [594, 295] width 183 height 231
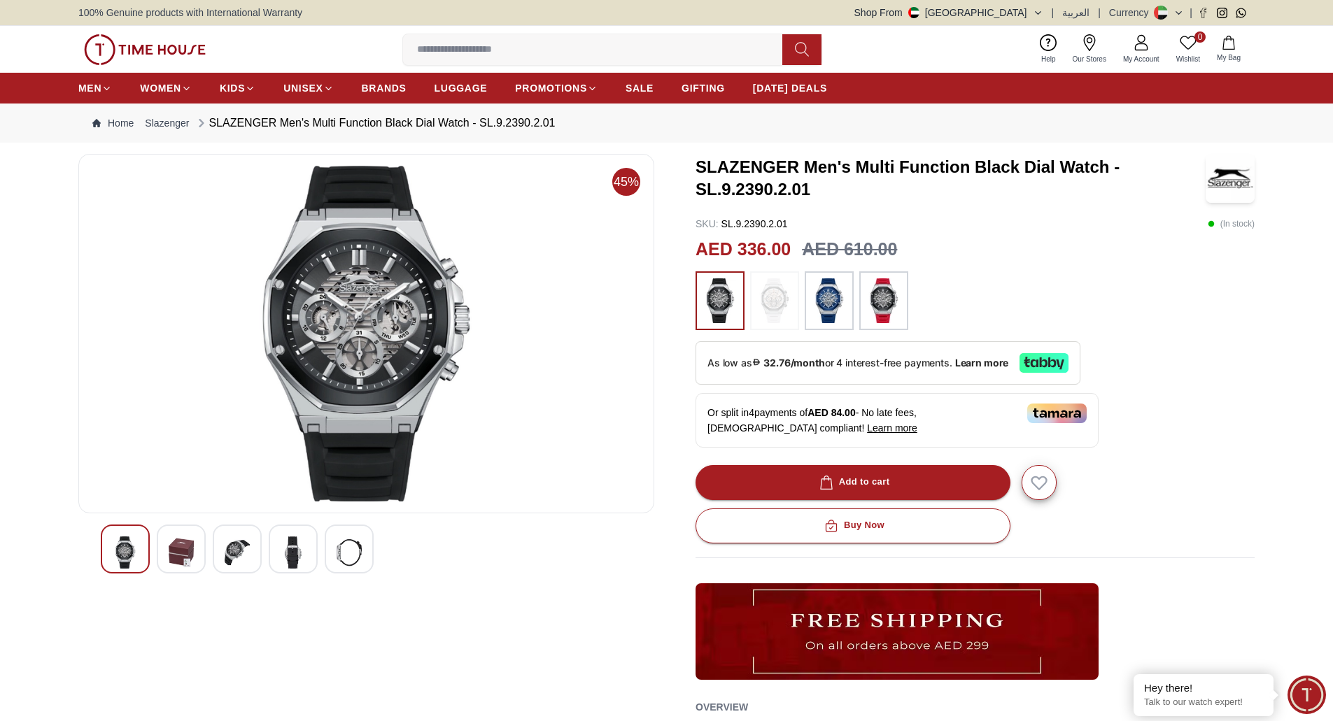
click at [236, 560] on img at bounding box center [237, 553] width 25 height 32
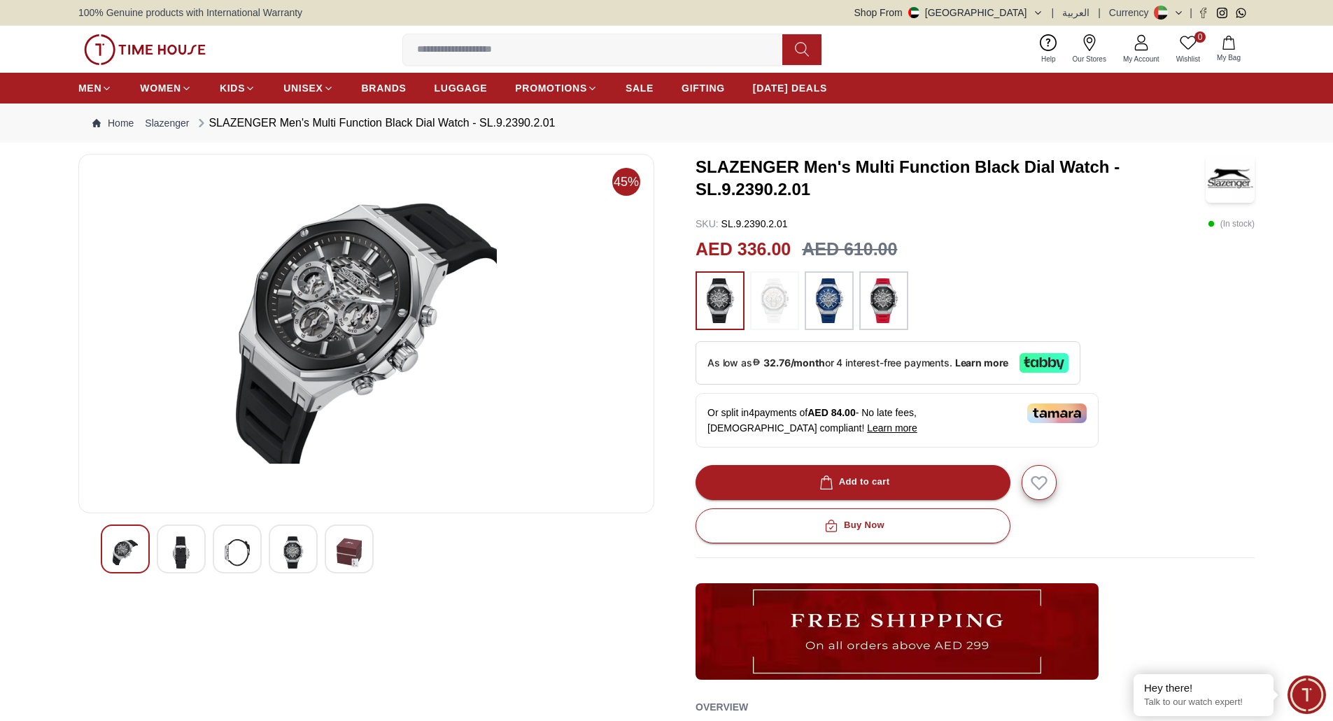
click at [345, 290] on img at bounding box center [366, 334] width 552 height 336
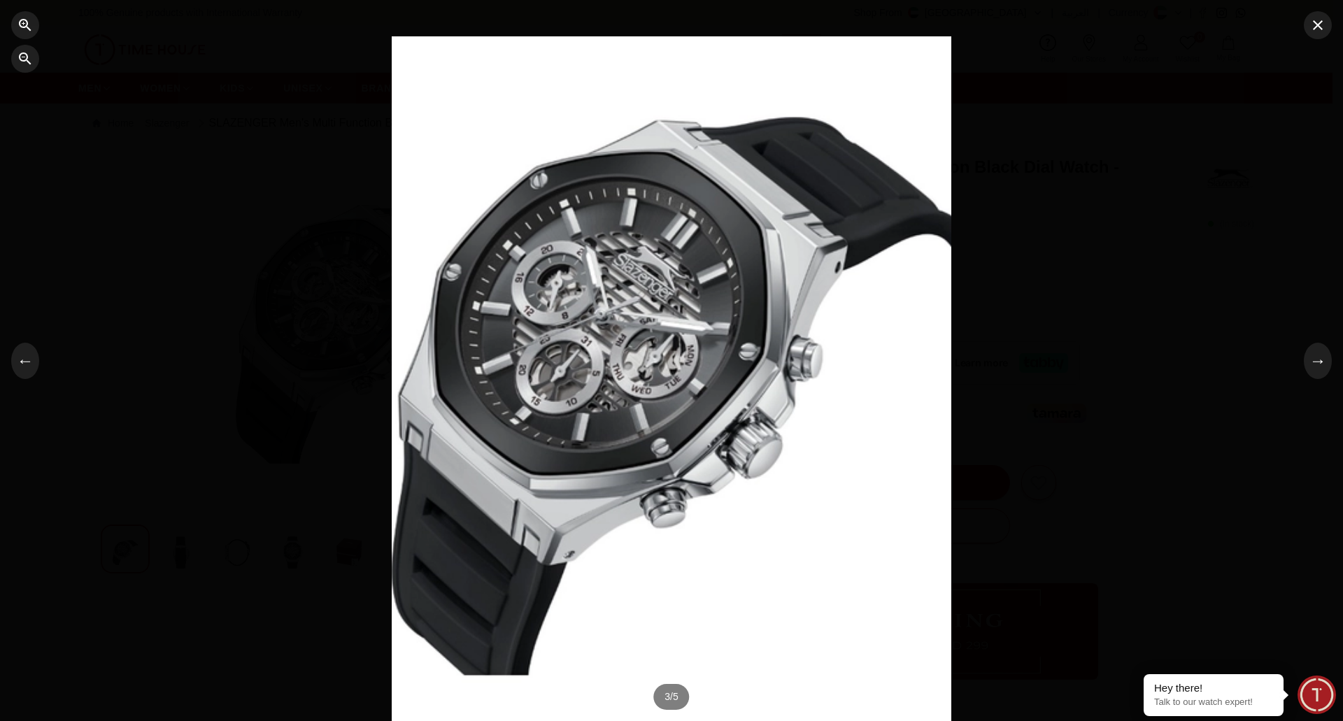
click at [232, 290] on div at bounding box center [671, 360] width 1343 height 721
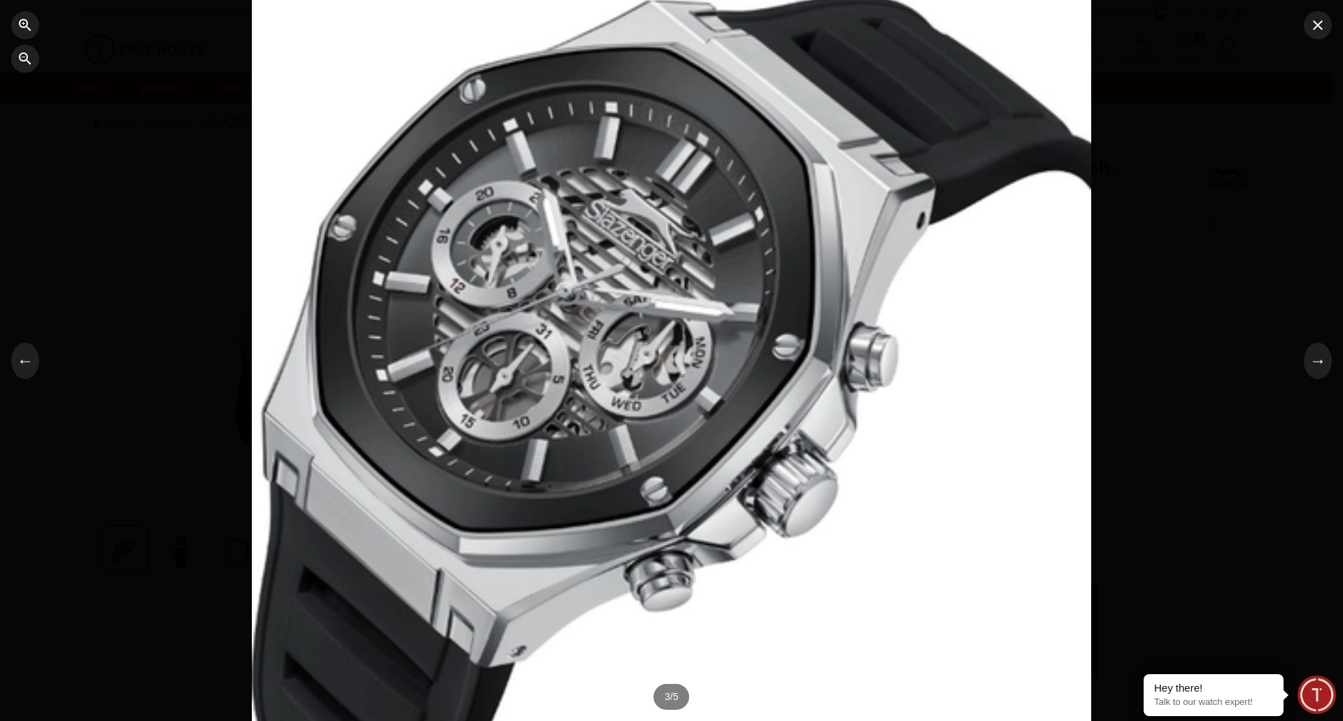
click at [232, 290] on div at bounding box center [671, 360] width 1343 height 721
click at [1330, 39] on div at bounding box center [671, 360] width 1343 height 721
click at [1328, 27] on button "button" at bounding box center [1318, 25] width 28 height 28
